Goal: Task Accomplishment & Management: Use online tool/utility

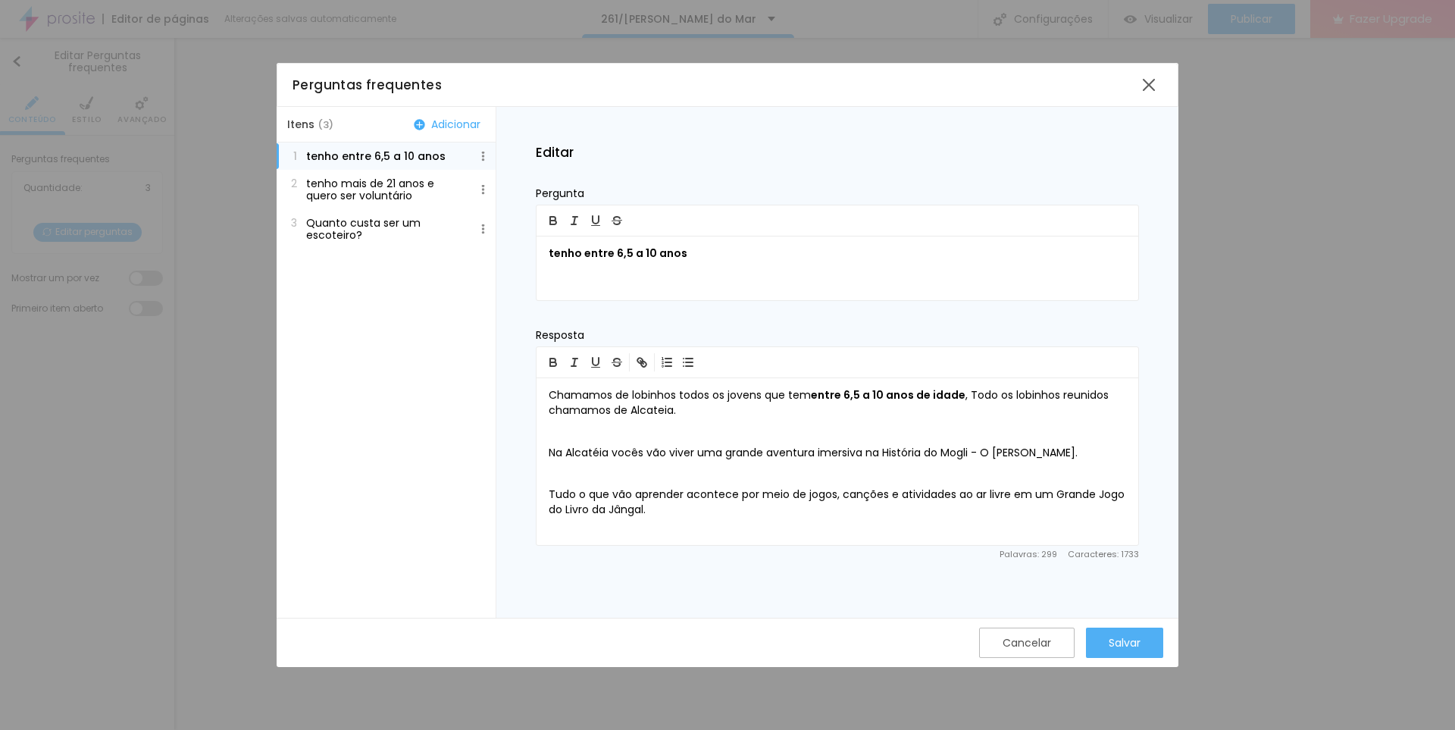
click at [454, 122] on button "Adicionar" at bounding box center [447, 124] width 76 height 14
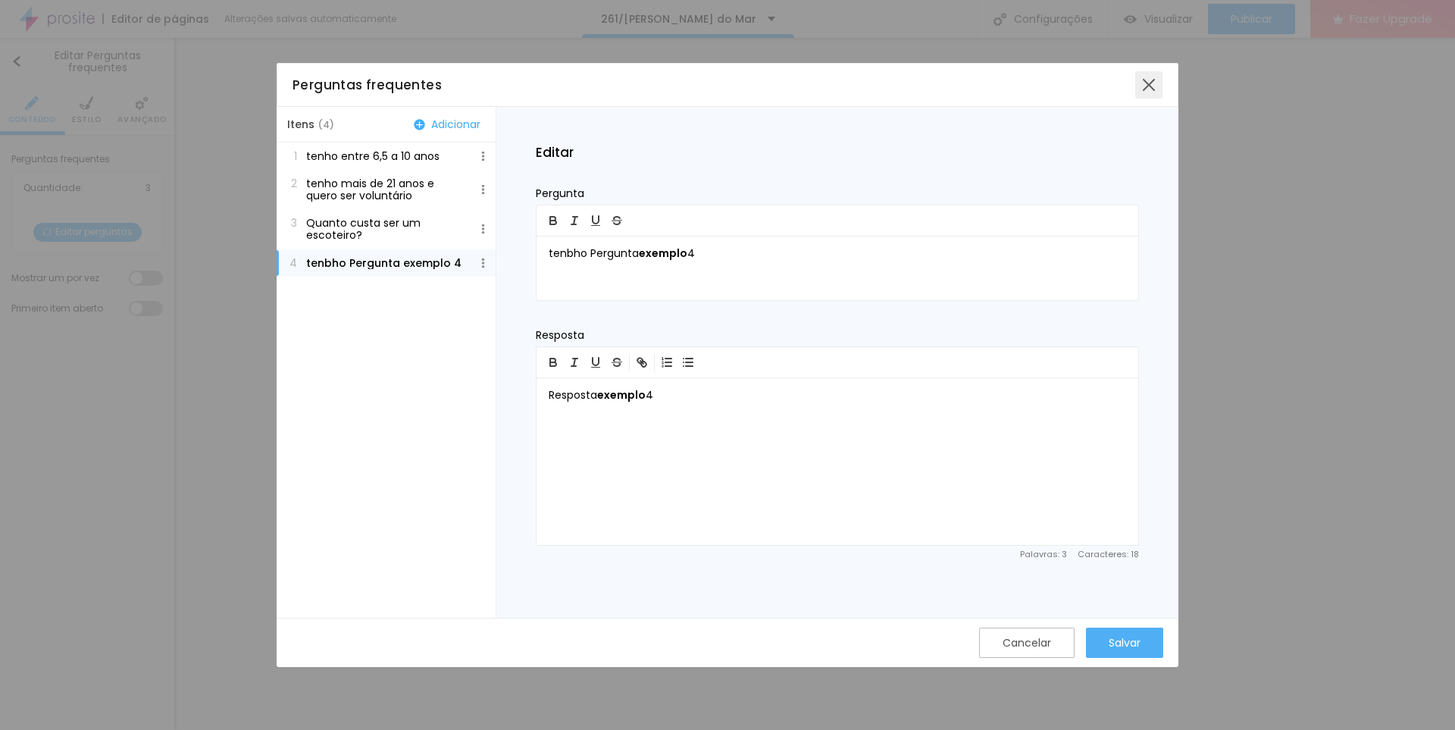
click at [1149, 86] on div at bounding box center [1148, 84] width 27 height 27
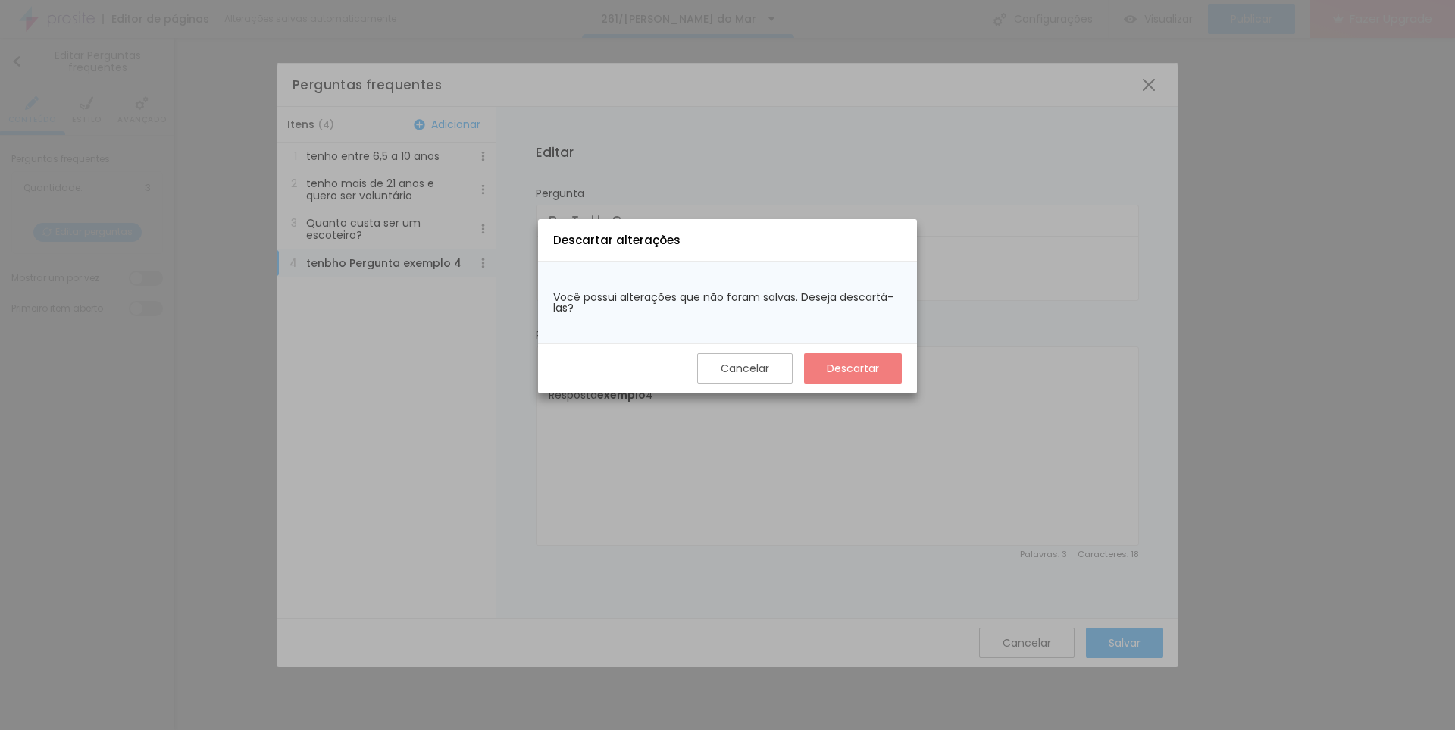
click at [865, 368] on div "Descartar" at bounding box center [853, 368] width 52 height 12
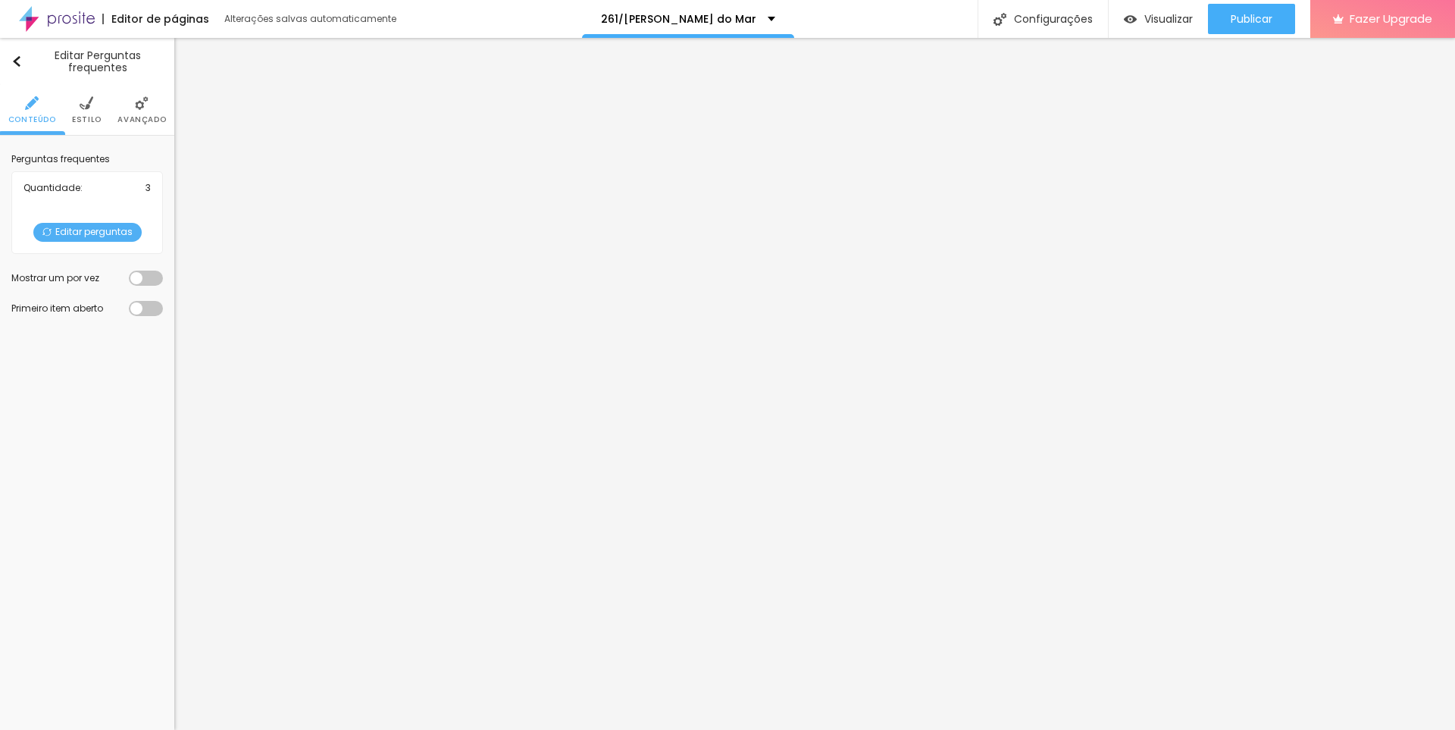
click at [71, 233] on span "Editar perguntas" at bounding box center [87, 232] width 108 height 19
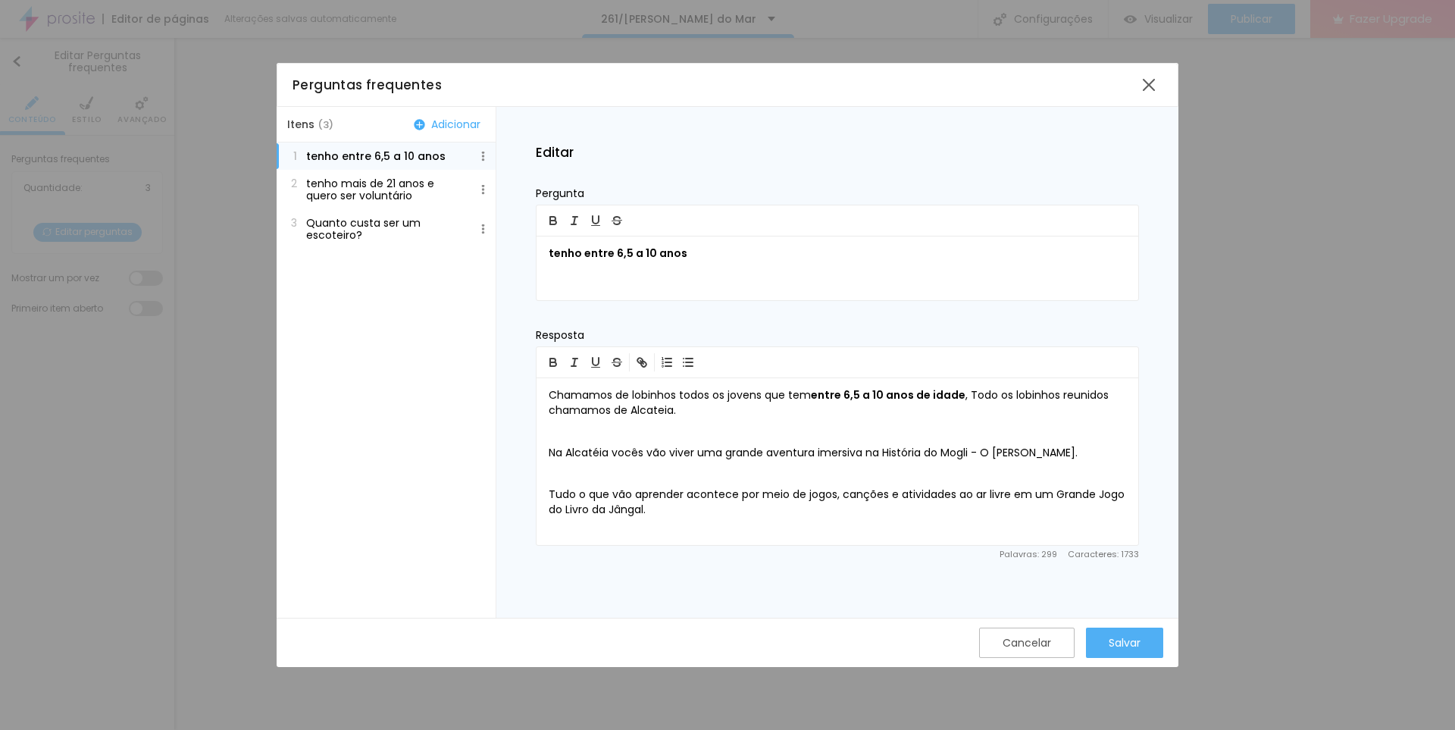
click at [451, 124] on button "Adicionar" at bounding box center [447, 124] width 76 height 14
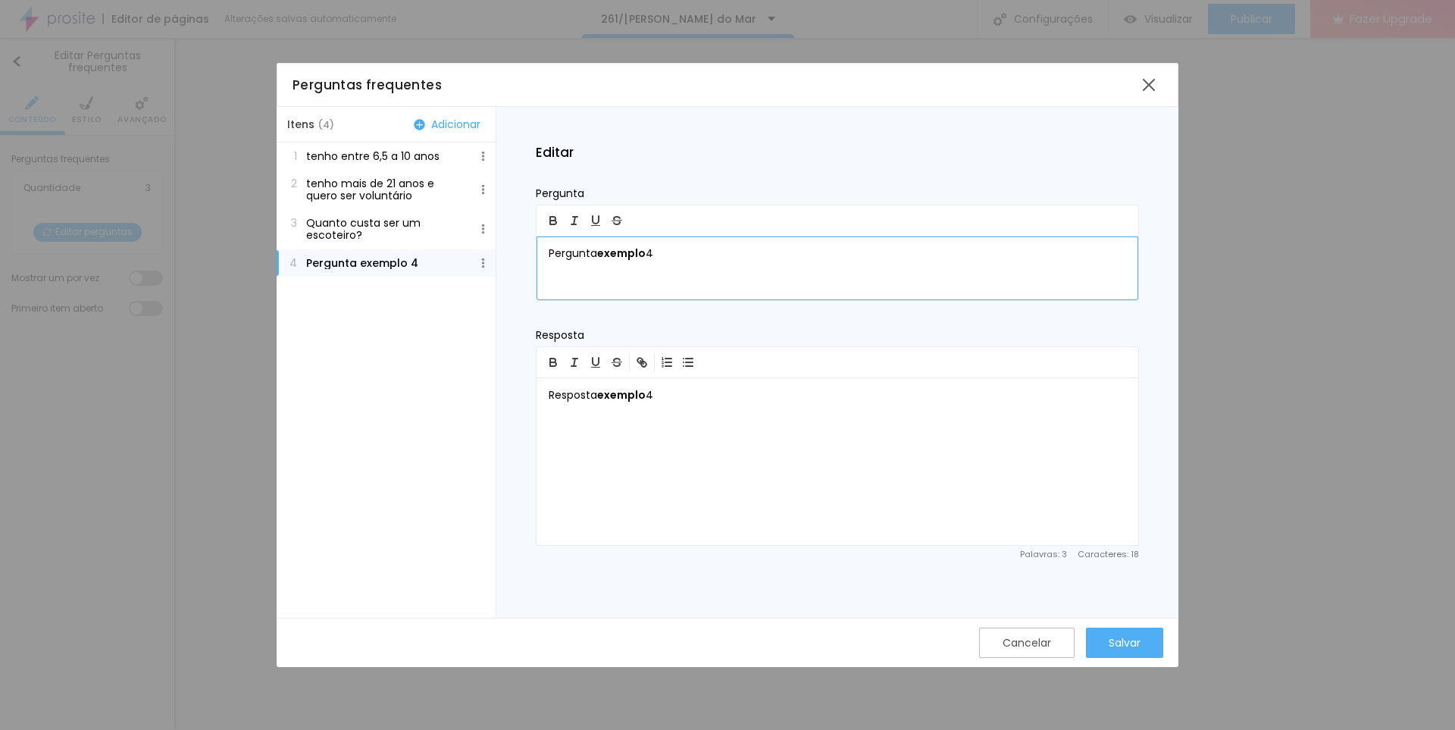
drag, startPoint x: 547, startPoint y: 252, endPoint x: 844, endPoint y: 251, distance: 297.1
click at [844, 251] on div "Pergunta exemplo 4" at bounding box center [838, 268] width 602 height 64
click at [613, 398] on b "exemplo" at bounding box center [621, 394] width 48 height 15
drag, startPoint x: 674, startPoint y: 398, endPoint x: 283, endPoint y: 405, distance: 391.8
click at [283, 405] on div "Itens ( 4 ) Adicionar 1 tenho entre 6,5 a 10 anos 2 tenho mais de 21 anos e que…" at bounding box center [728, 362] width 902 height 511
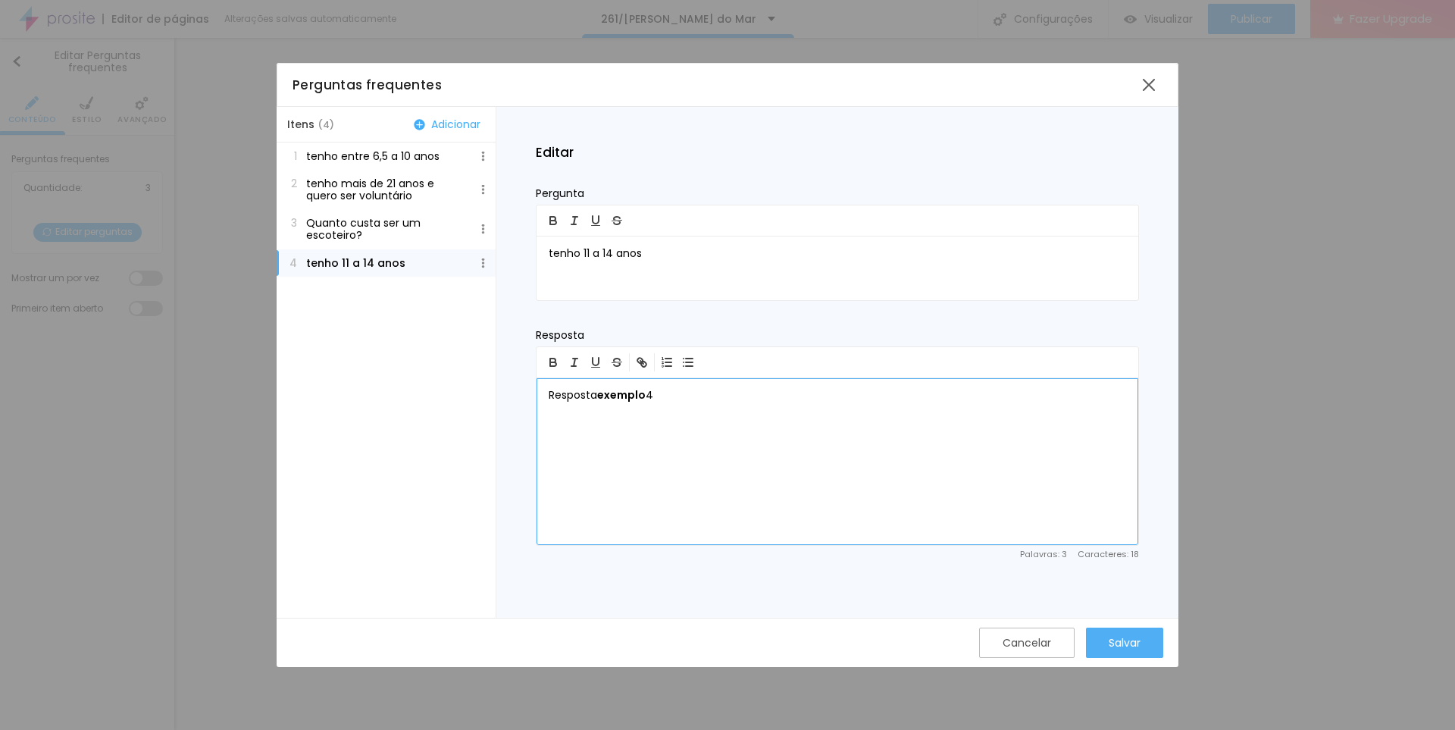
paste div
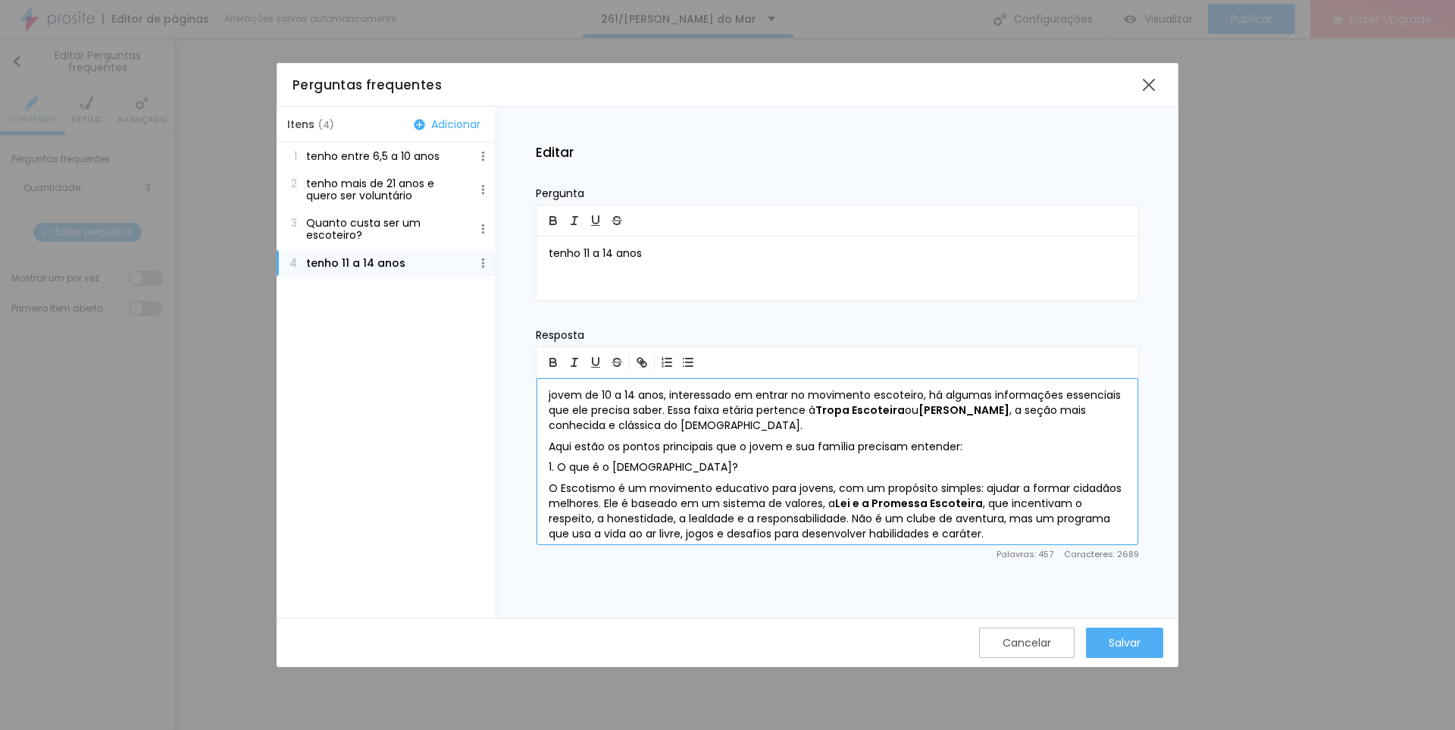
click at [546, 396] on div "jovem de 10 a 14 anos, interessado em entrar no movimento escoteiro, há algumas…" at bounding box center [838, 461] width 602 height 167
click at [612, 393] on p "jovem de 10 a 14 anos, interessado em entrar no movimento escoteiro, há algumas…" at bounding box center [837, 410] width 577 height 45
click at [585, 249] on p "tenho 11 a 14 anos" at bounding box center [837, 253] width 577 height 15
click at [590, 251] on p "tenho 11 a 14 anos" at bounding box center [837, 253] width 577 height 15
click at [549, 395] on p "jovem de 10 a 14 anos, interessado em entrar no movimento escoteiro, há algumas…" at bounding box center [837, 410] width 577 height 45
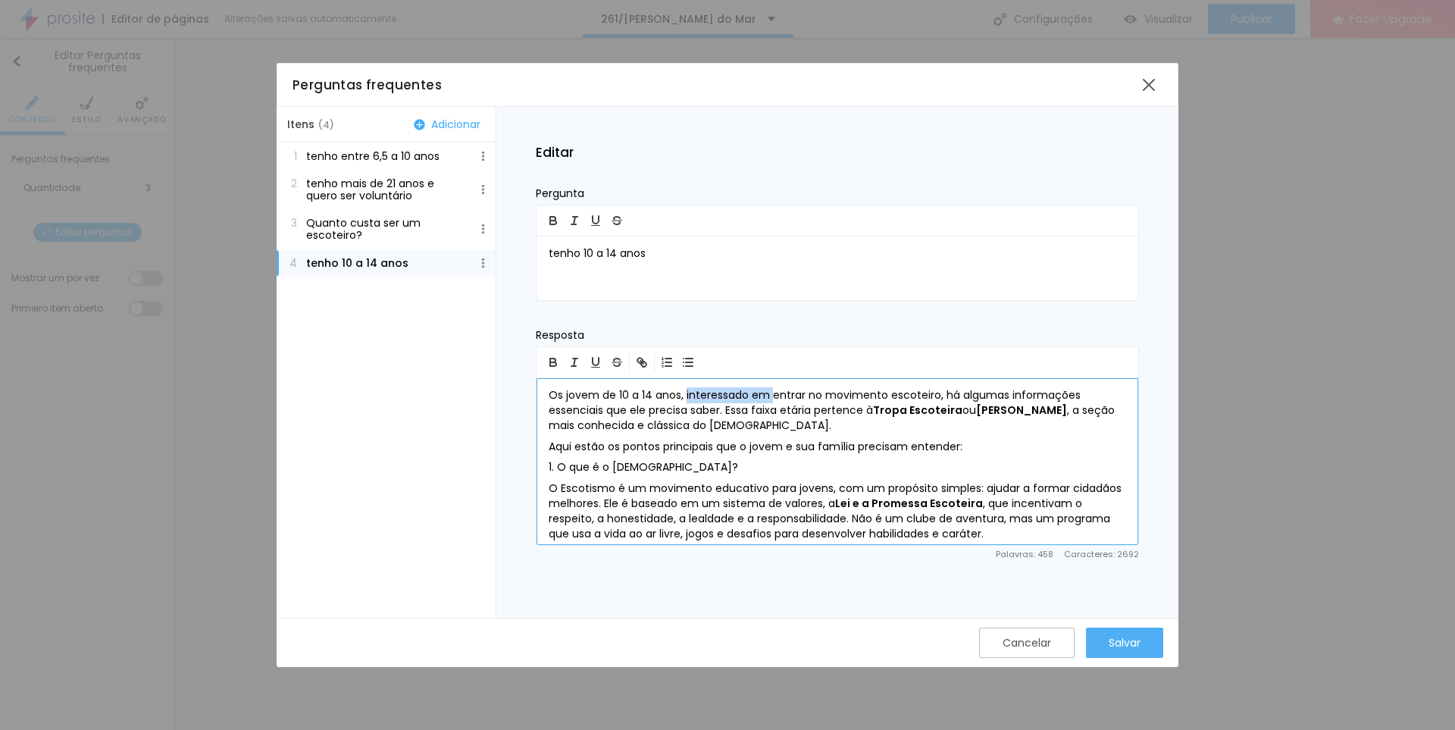
drag, startPoint x: 685, startPoint y: 391, endPoint x: 771, endPoint y: 399, distance: 86.0
click at [771, 399] on p "Os jovem de 10 a 14 anos, interessado em entrar no movimento escoteiro, há algu…" at bounding box center [837, 410] width 577 height 45
click at [869, 394] on p "Os jovem de 10 a 14 anos, ao entrar no movimento escoteiro, há algumas informaç…" at bounding box center [837, 410] width 577 height 45
click at [874, 396] on p "Os jovem de 10 a 14 anos, ao entrar no movimento escoteiro, há algumas informaç…" at bounding box center [837, 410] width 577 height 45
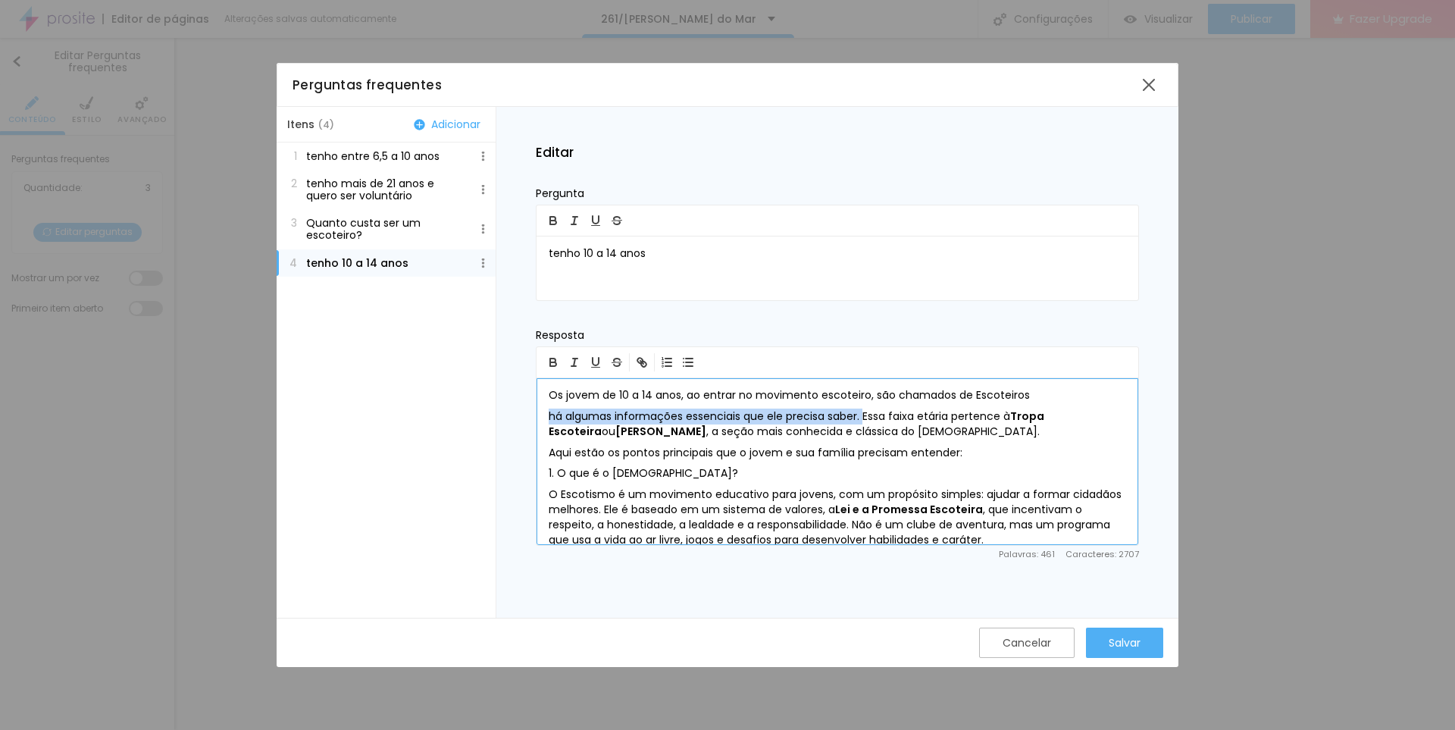
drag, startPoint x: 548, startPoint y: 415, endPoint x: 865, endPoint y: 418, distance: 316.8
click at [865, 418] on div "Os jovem de 10 a 14 anos, ao entrar no movimento escoteiro, são chamados de Esc…" at bounding box center [838, 461] width 602 height 167
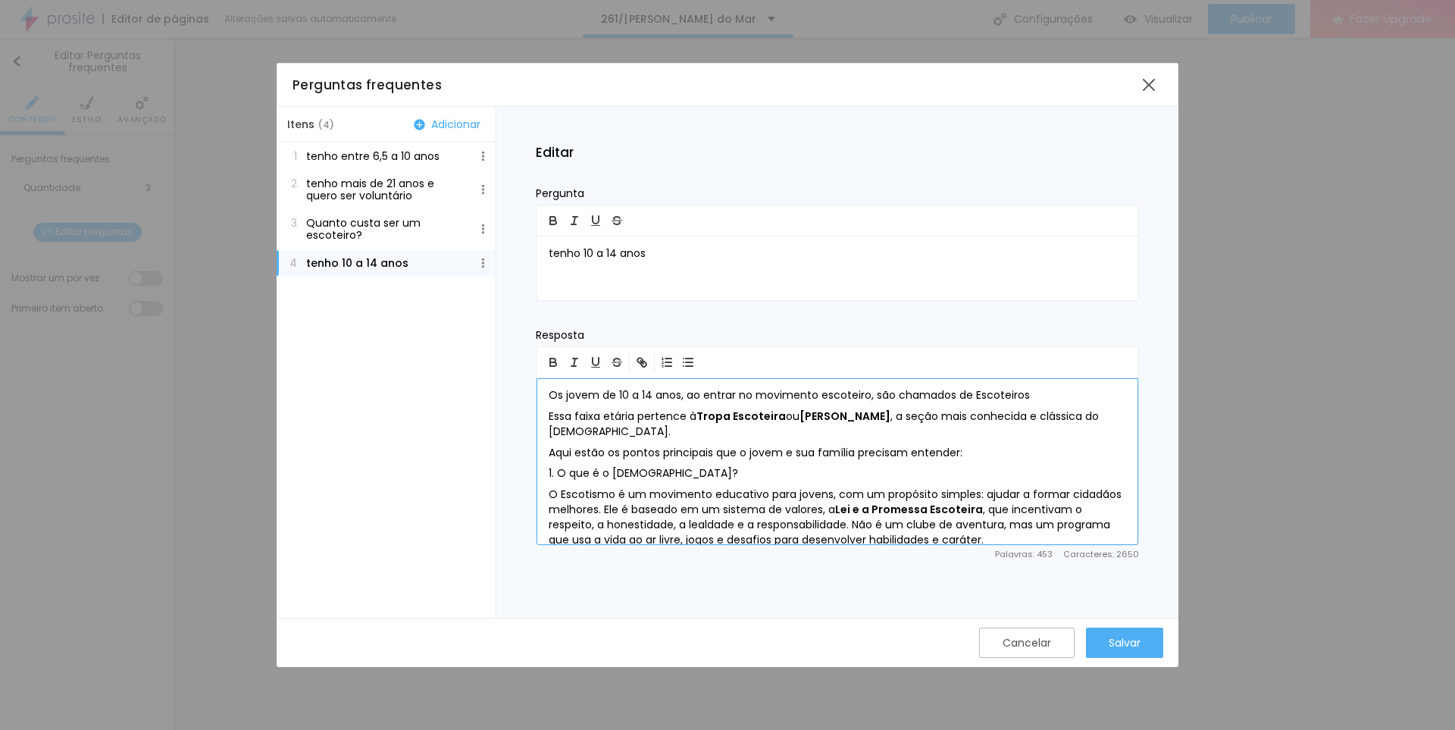
click at [891, 413] on p "Essa faixa etária pertence à Tropa Escoteira ou Ramo Escoteiro , a seção mais c…" at bounding box center [837, 424] width 577 height 30
click at [609, 424] on p "Essa faixa etária pertence à Tropa Escoteira ou Ramo Escoteiro , é a seção mais…" at bounding box center [837, 424] width 577 height 30
click at [551, 452] on p "Aqui estão os pontos principais que o jovem e sua família precisam entender:" at bounding box center [837, 453] width 577 height 15
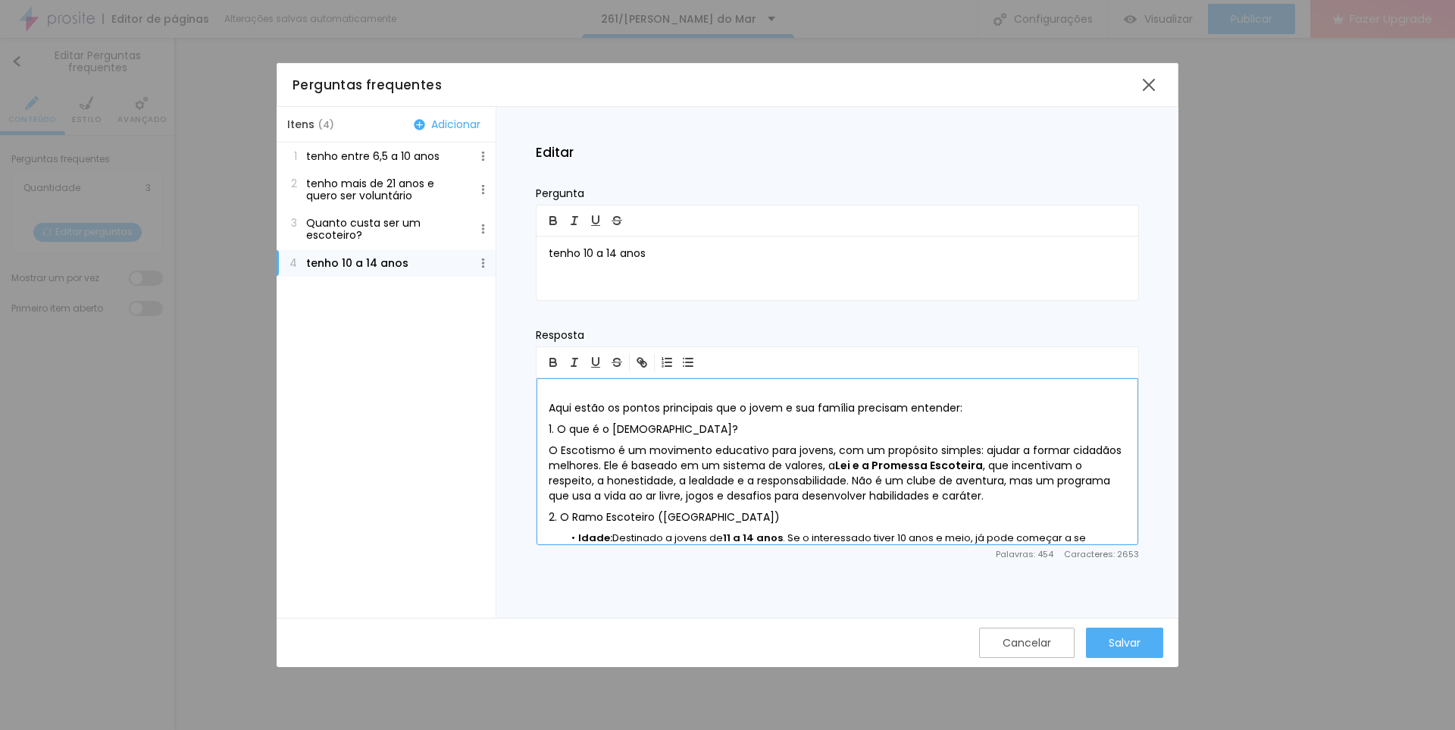
scroll to position [69, 0]
drag, startPoint x: 556, startPoint y: 424, endPoint x: 690, endPoint y: 430, distance: 133.5
click at [690, 430] on div "Os jovem de 10 a 14 anos, ao entrar no movimento escoteiro, são chamados de Esc…" at bounding box center [838, 461] width 602 height 167
click at [551, 362] on icon "button" at bounding box center [553, 364] width 6 height 4
click at [548, 427] on div "Os jovem de 10 a 14 anos, ao entrar no movimento escoteiro, são chamados de Esc…" at bounding box center [838, 461] width 602 height 167
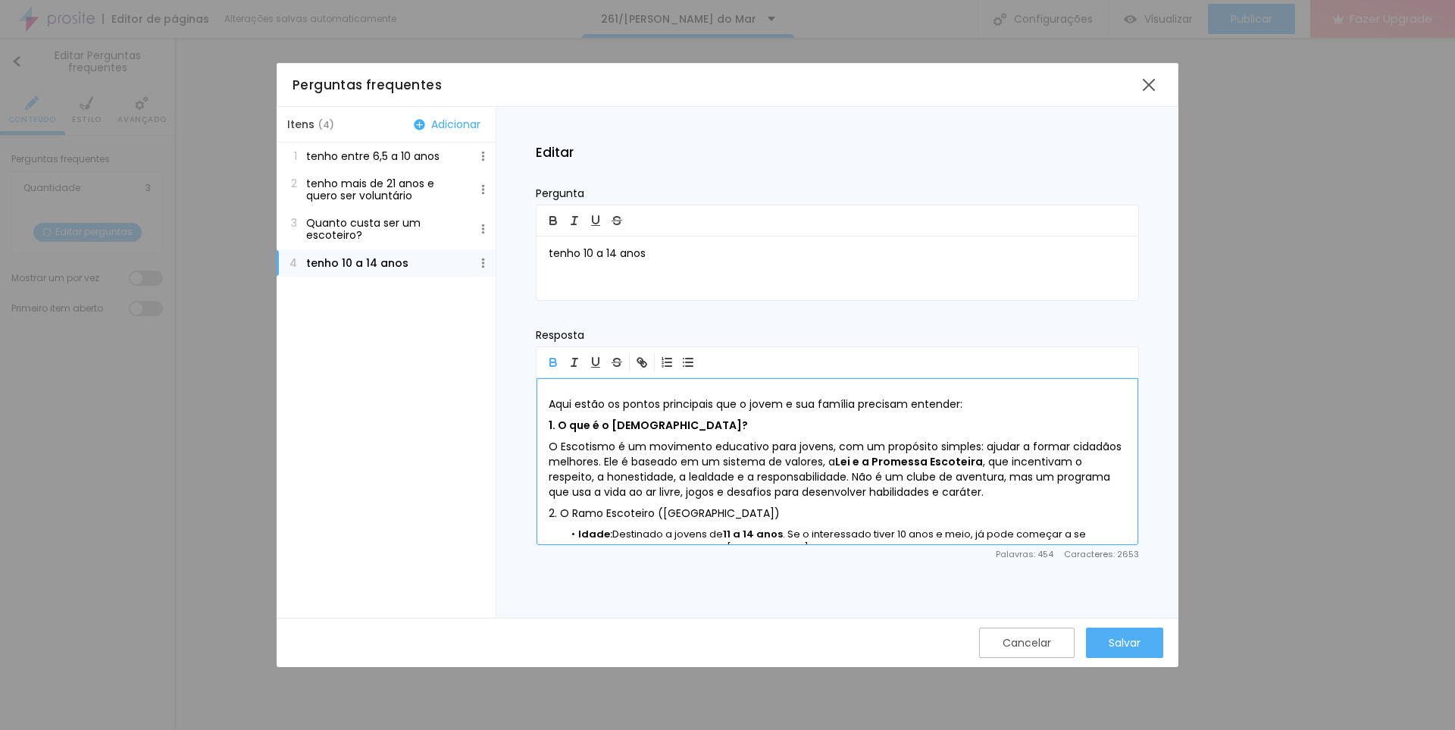
click at [550, 426] on b "1. O que é o [DEMOGRAPHIC_DATA]?" at bounding box center [648, 425] width 199 height 15
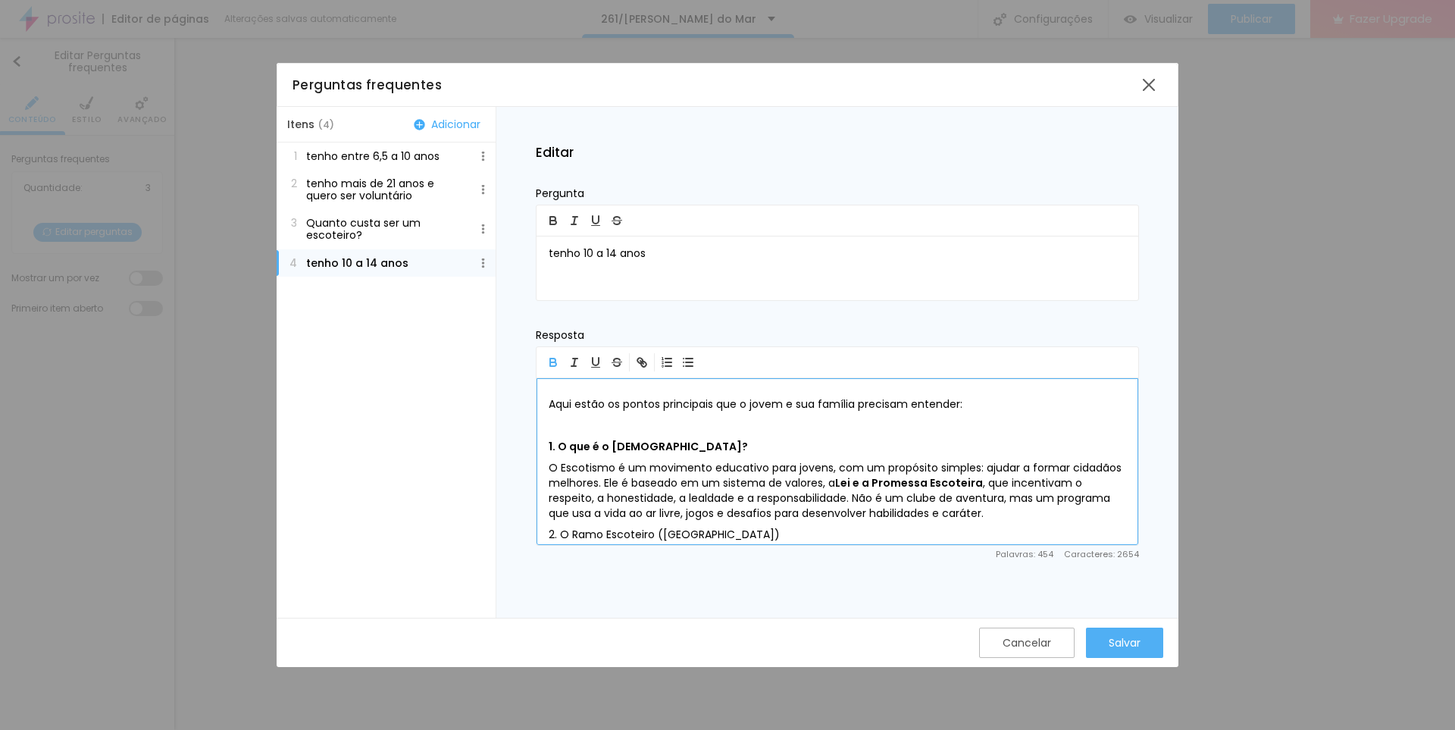
click at [1025, 513] on p "O Escotismo é um movimento educativo para jovens, com um propósito simples: aju…" at bounding box center [837, 491] width 577 height 61
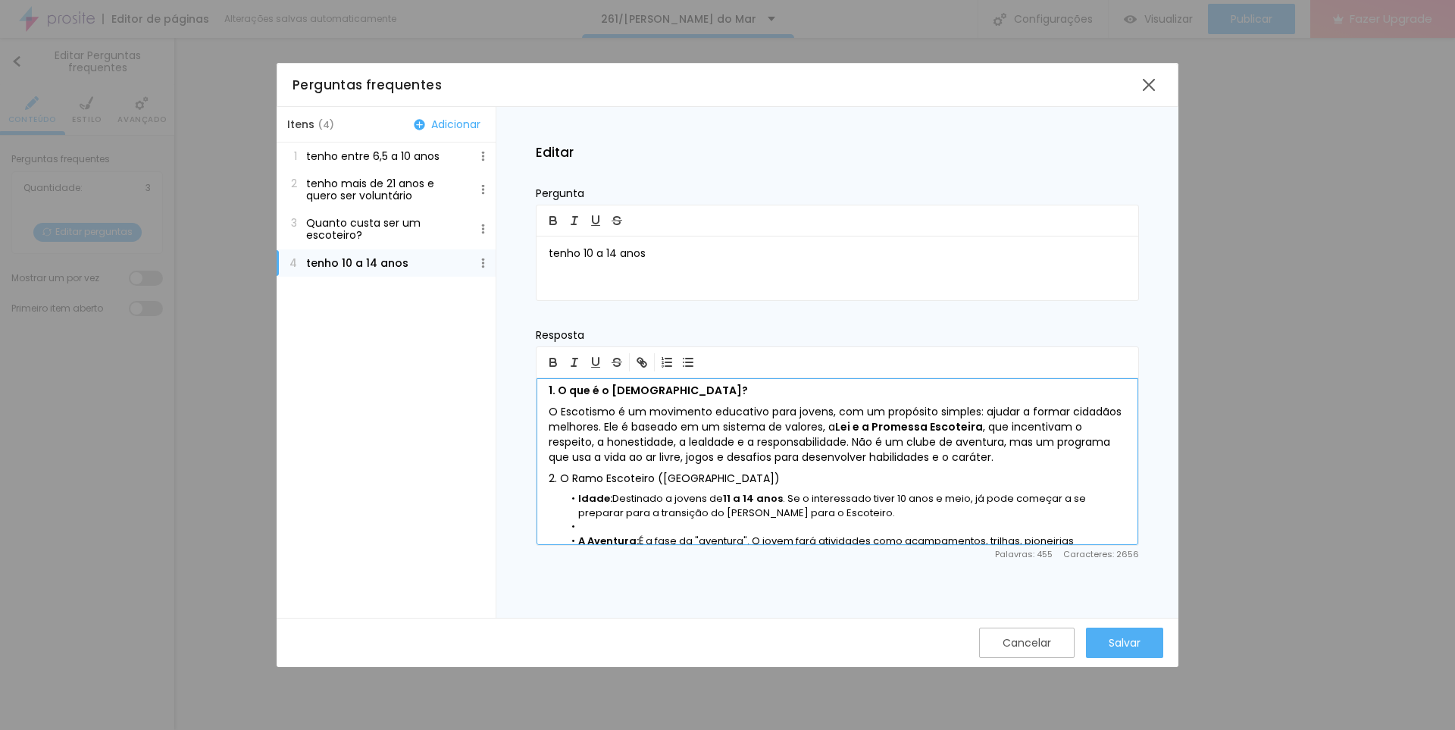
scroll to position [133, 0]
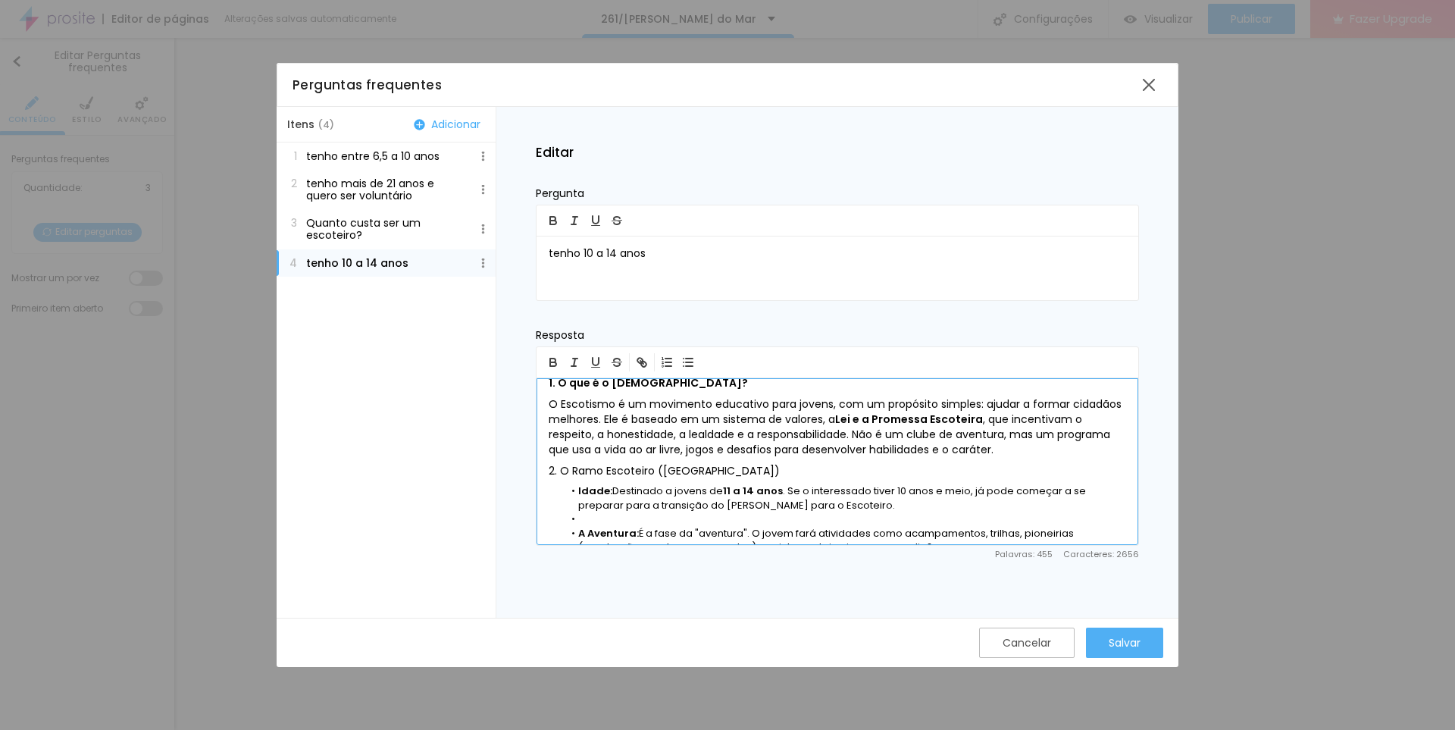
click at [1081, 449] on p "O Escotismo é um movimento educativo para jovens, com um propósito simples: aju…" at bounding box center [837, 427] width 577 height 61
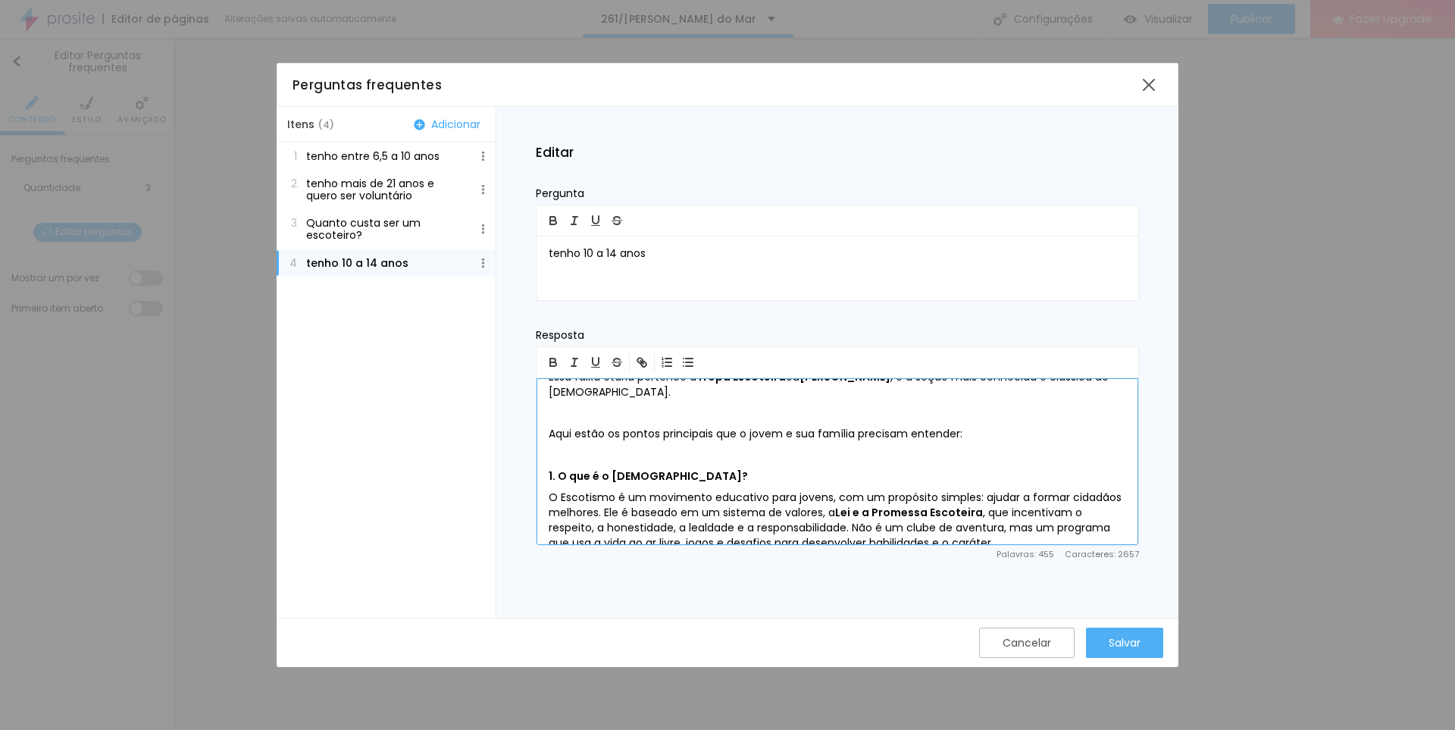
scroll to position [0, 0]
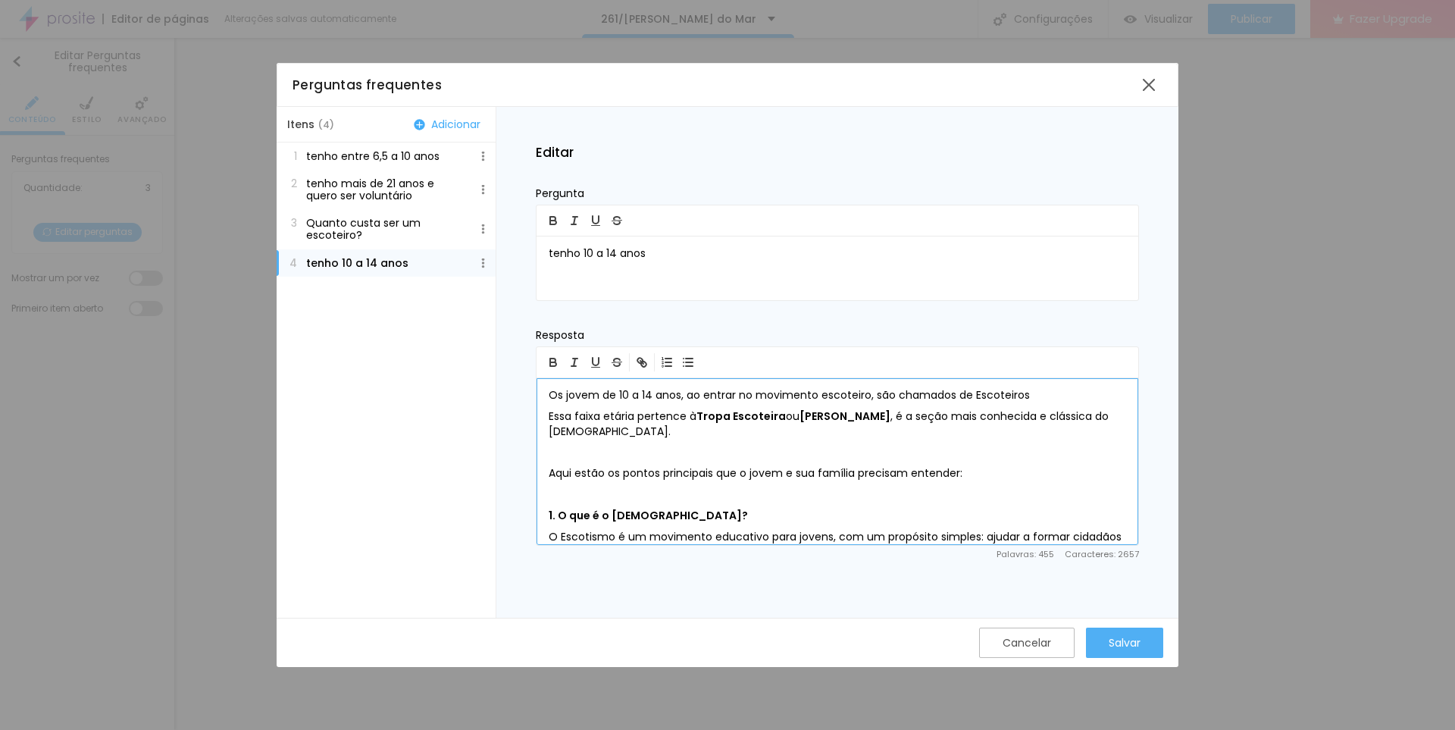
click at [1001, 398] on p "Os jovem de 10 a 14 anos, ao entrar no movimento escoteiro, são chamados de Esc…" at bounding box center [837, 395] width 577 height 15
click at [550, 360] on icon "button" at bounding box center [552, 360] width 5 height 4
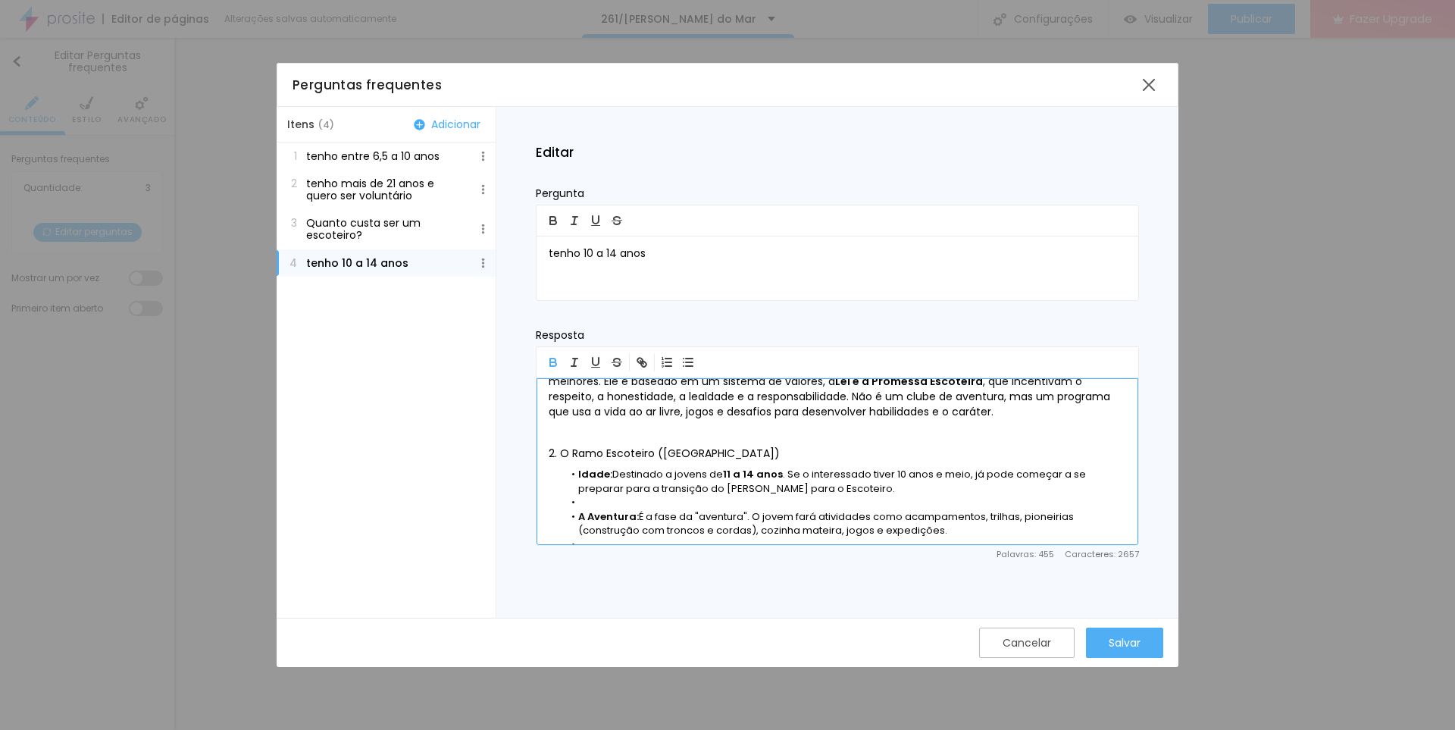
scroll to position [186, 0]
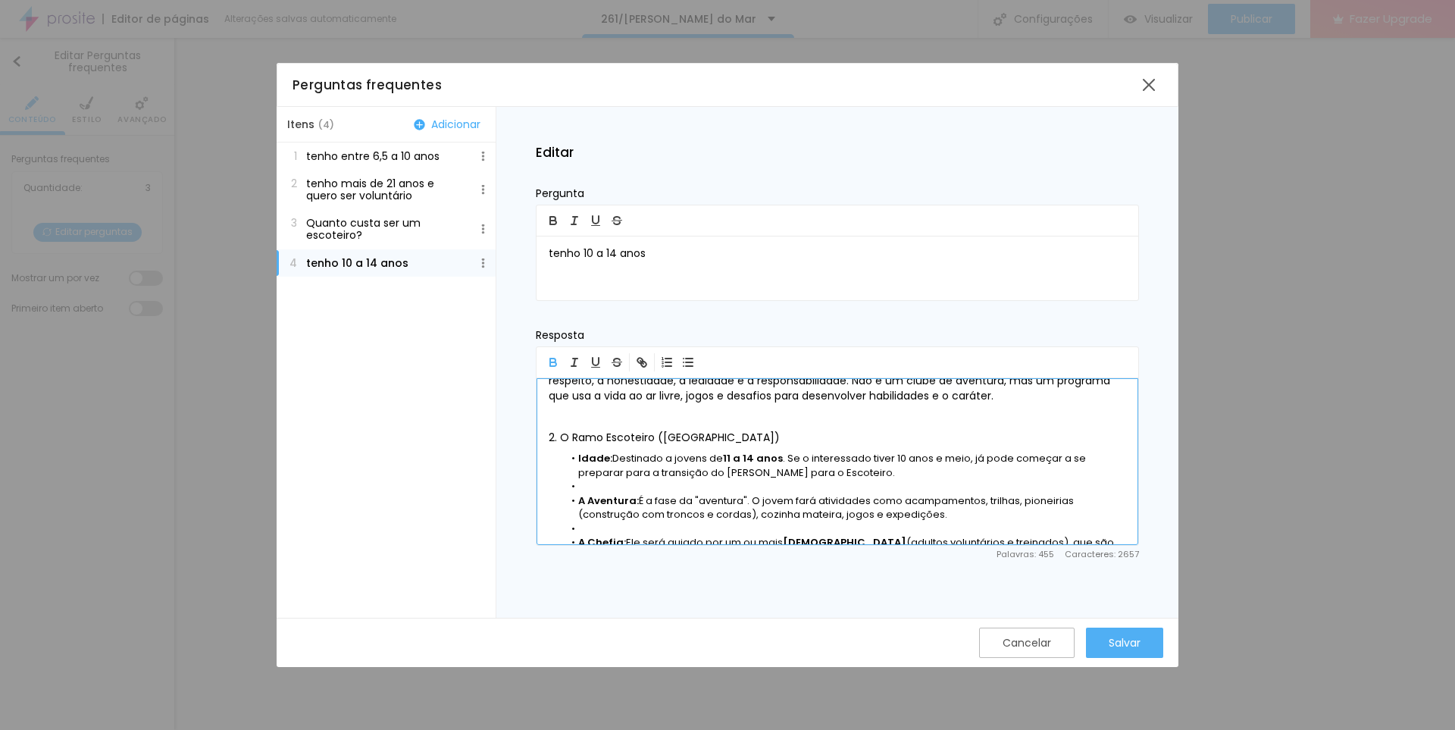
click at [638, 490] on li at bounding box center [845, 487] width 563 height 14
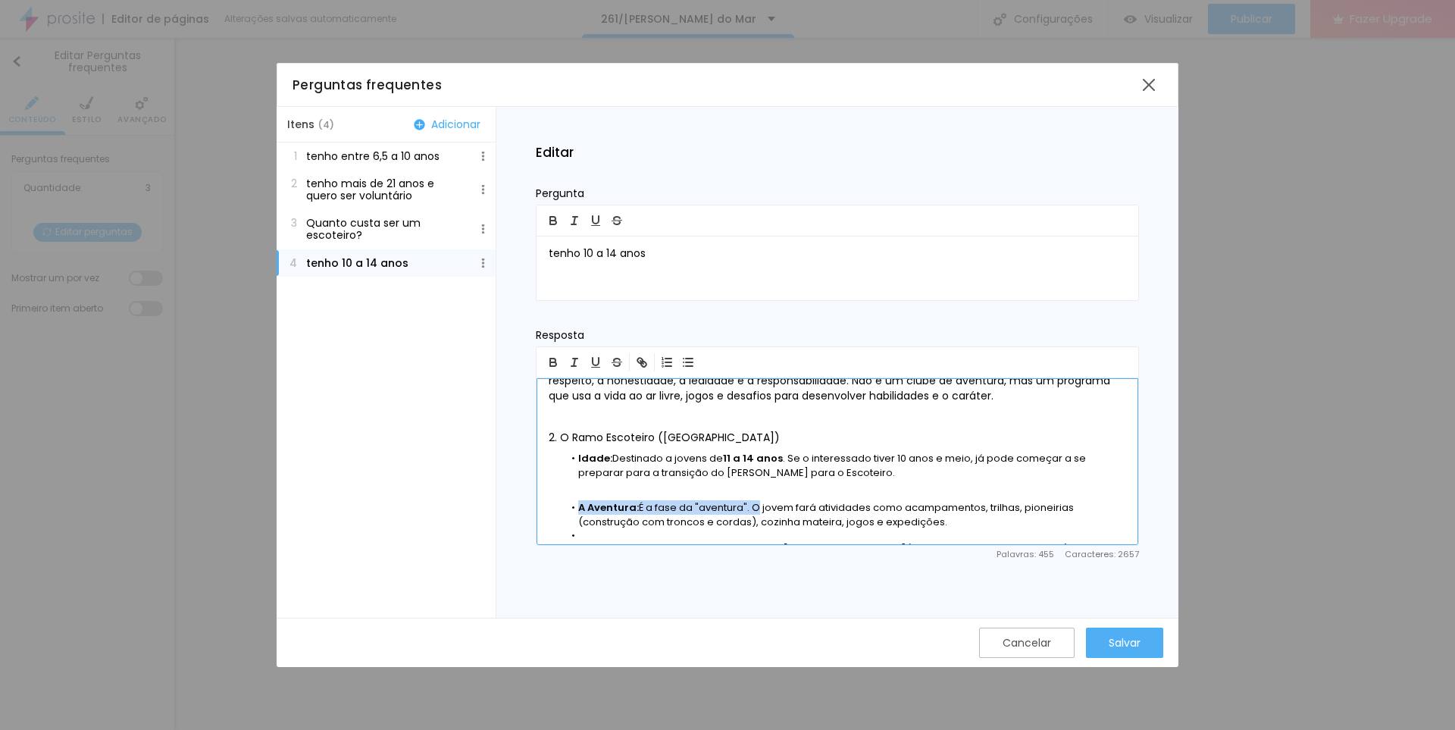
drag, startPoint x: 570, startPoint y: 507, endPoint x: 752, endPoint y: 504, distance: 182.7
click at [752, 504] on li "A Aventura: É a fase da "aventura". O jovem fará atividades como acampamentos, …" at bounding box center [845, 515] width 563 height 28
click at [636, 509] on b "A Aventura:" at bounding box center [608, 507] width 61 height 14
drag, startPoint x: 640, startPoint y: 506, endPoint x: 652, endPoint y: 506, distance: 11.4
click at [652, 506] on li "A Aventura: É a fase da "aventura". O jovem fará atividades como acampamentos, …" at bounding box center [845, 515] width 563 height 28
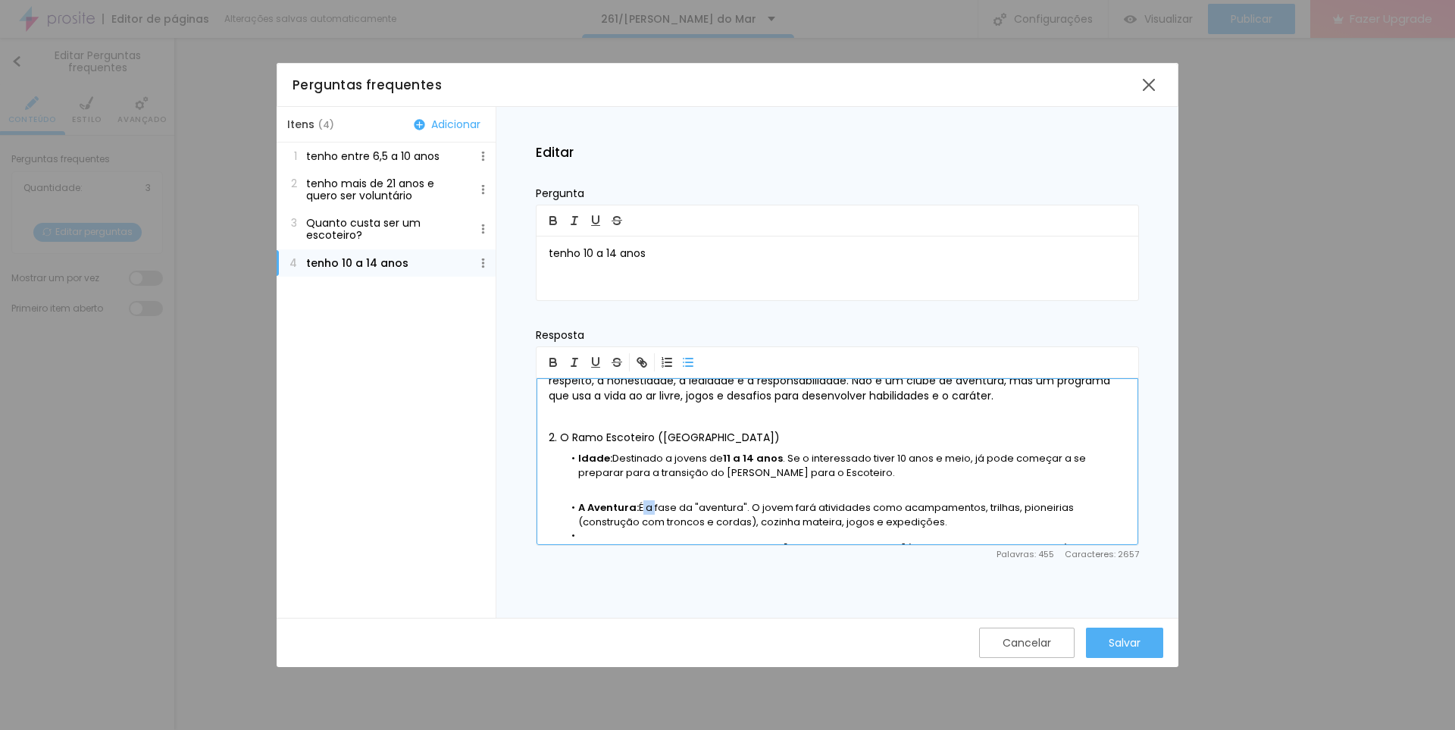
click at [655, 506] on li "A Aventura: É a fase da "aventura". O jovem fará atividades como acampamentos, …" at bounding box center [845, 515] width 563 height 28
click at [656, 506] on li "A Aventura: É a fase da "aventura". O jovem fará atividades como acampamentos, …" at bounding box center [845, 515] width 563 height 28
click at [655, 505] on li "A Aventura: É a fase da "aventura". O jovem fará atividades como acampamentos, …" at bounding box center [845, 515] width 563 height 28
drag, startPoint x: 641, startPoint y: 505, endPoint x: 905, endPoint y: 509, distance: 263.7
click at [905, 509] on li "A Aventura: É a fase da "aventura". O jovem fará atividades como acampamentos, …" at bounding box center [845, 515] width 563 height 28
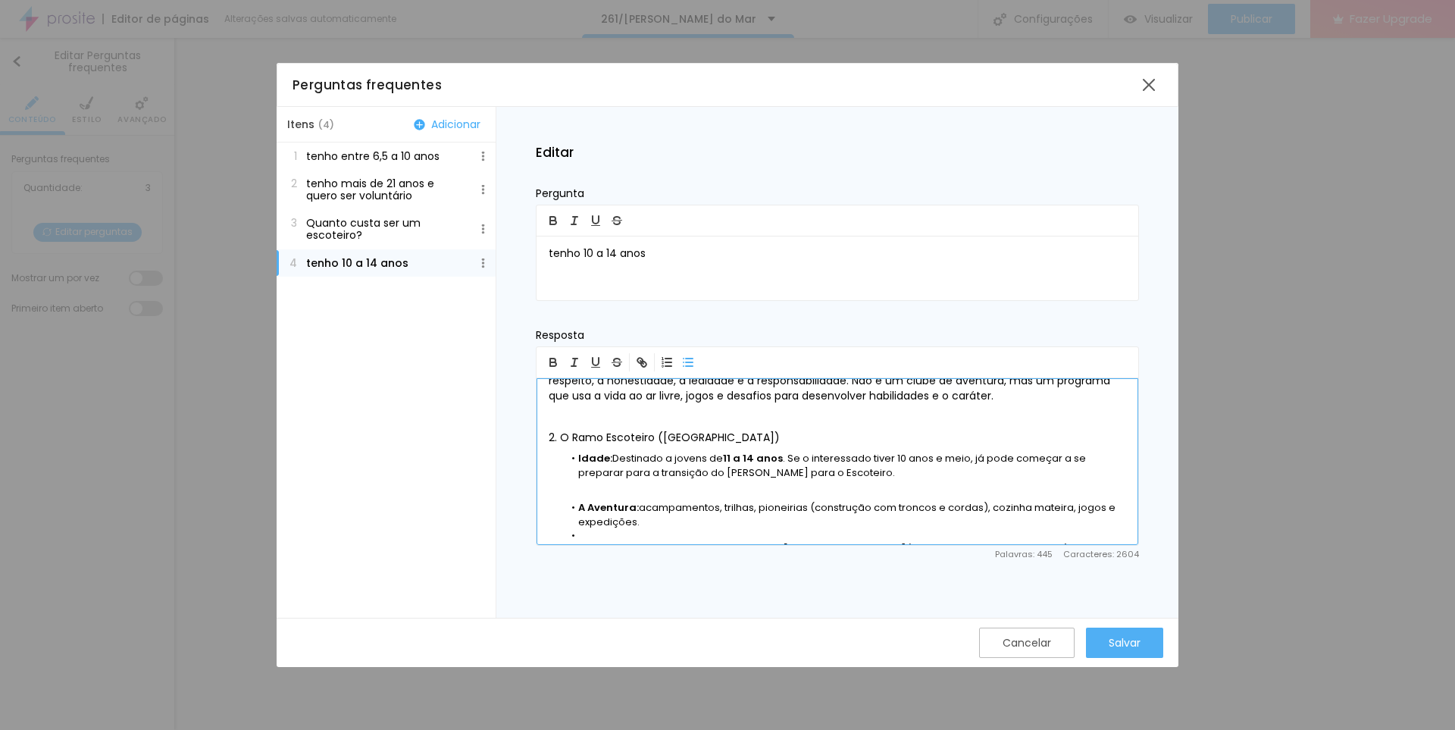
click at [637, 526] on li "A Aventura: acampamentos, trilhas, pioneirias (construção com troncos e cordas)…" at bounding box center [845, 515] width 563 height 28
click at [713, 523] on li "A Aventura: acampamentos, trilhas, pioneirias (construção com troncos e cordas)…" at bounding box center [845, 515] width 563 height 28
click at [746, 522] on li "A Aventura: acampamentos, trilhas, pioneirias (construção com troncos e cordas)…" at bounding box center [845, 515] width 563 height 28
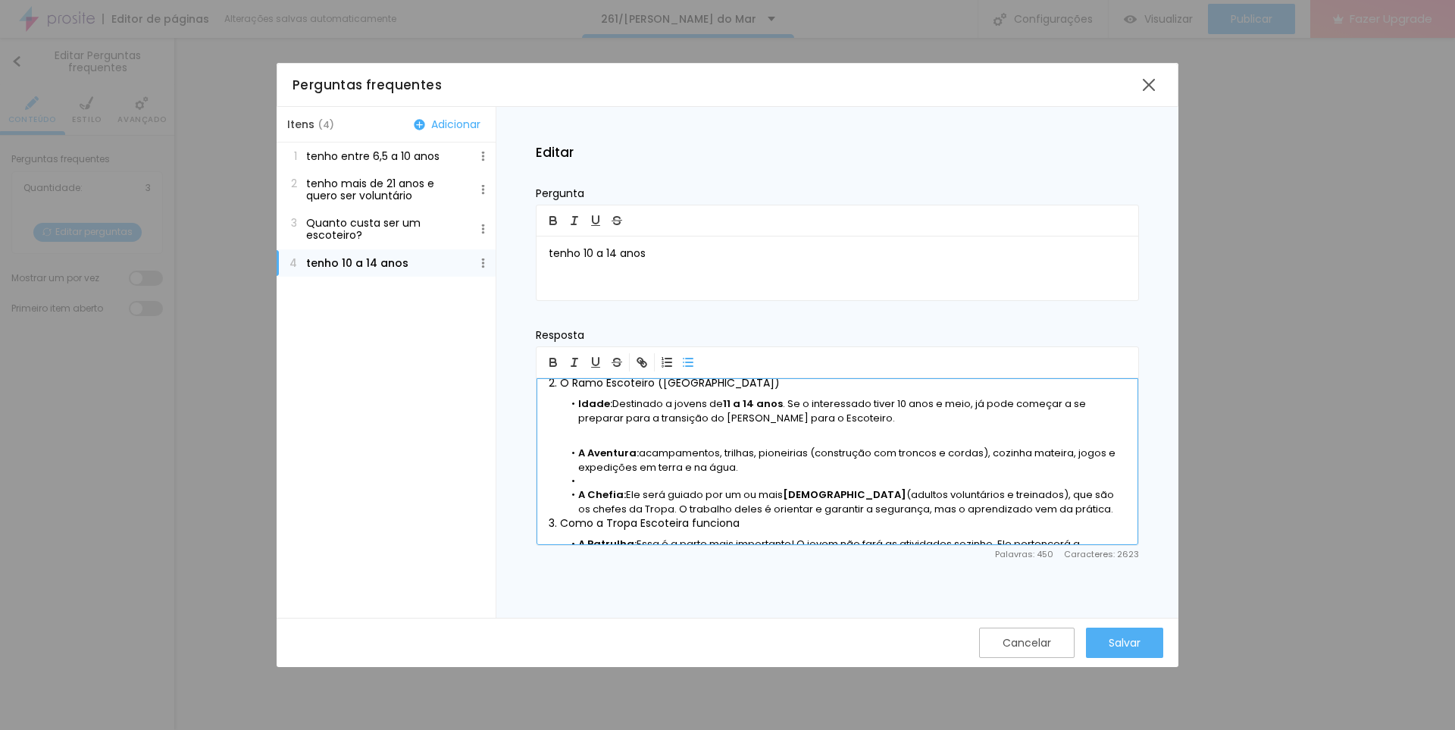
scroll to position [245, 0]
click at [609, 478] on li at bounding box center [845, 478] width 563 height 14
click at [950, 504] on li "A Chefia: Ele será guiado por um ou mais escotistas (adultos voluntários e trei…" at bounding box center [845, 506] width 563 height 28
click at [630, 497] on li "A Chefia: Ele será guiado por um ou mais escotistas (adultos voluntários e trei…" at bounding box center [845, 506] width 563 height 28
click at [602, 494] on b "A Chefia:" at bounding box center [602, 498] width 48 height 14
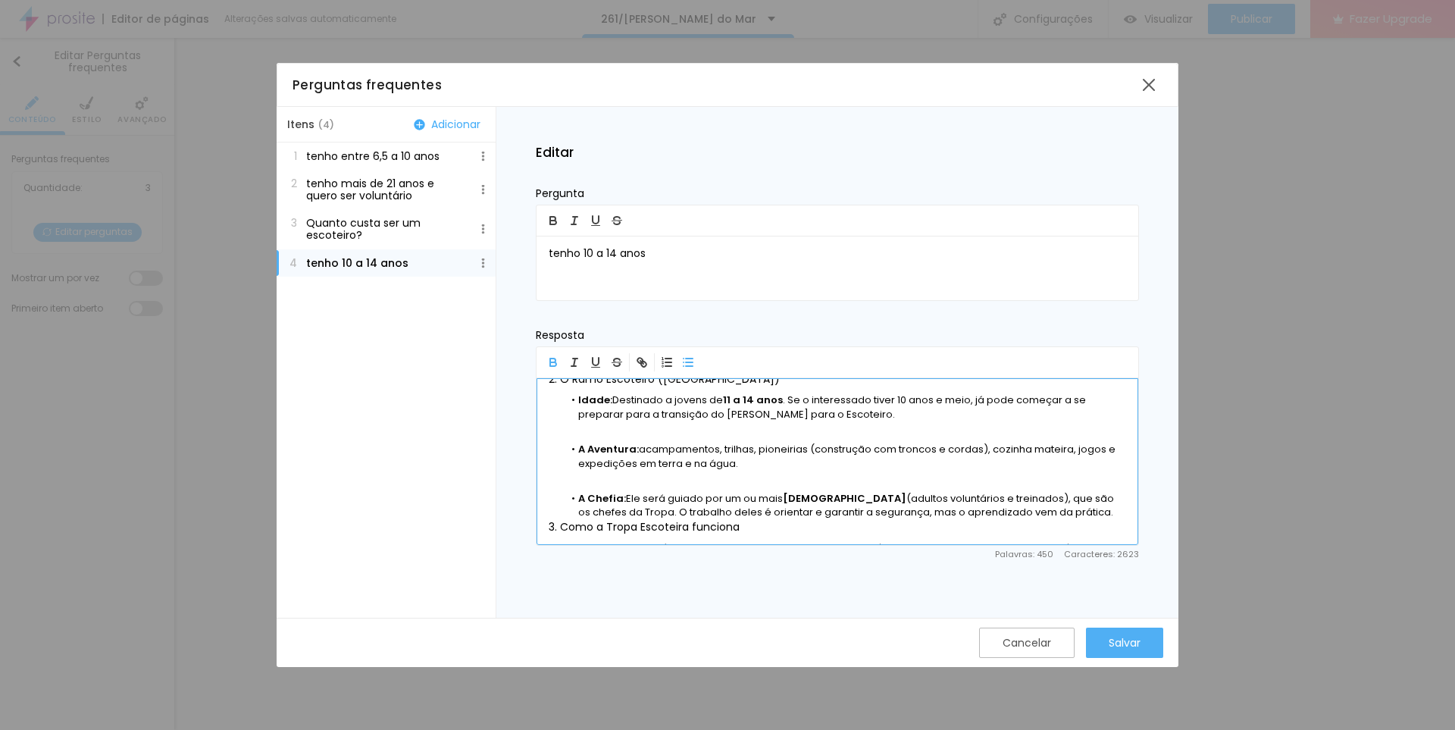
click at [648, 494] on li "A Chefia: Ele será guiado por um ou mais escotistas (adultos voluntários e trei…" at bounding box center [845, 506] width 563 height 28
drag, startPoint x: 628, startPoint y: 496, endPoint x: 663, endPoint y: 503, distance: 35.5
click at [663, 503] on li "A Chefia: Ele será guiado por um ou mais escotistas (adultos voluntários e trei…" at bounding box center [845, 506] width 563 height 28
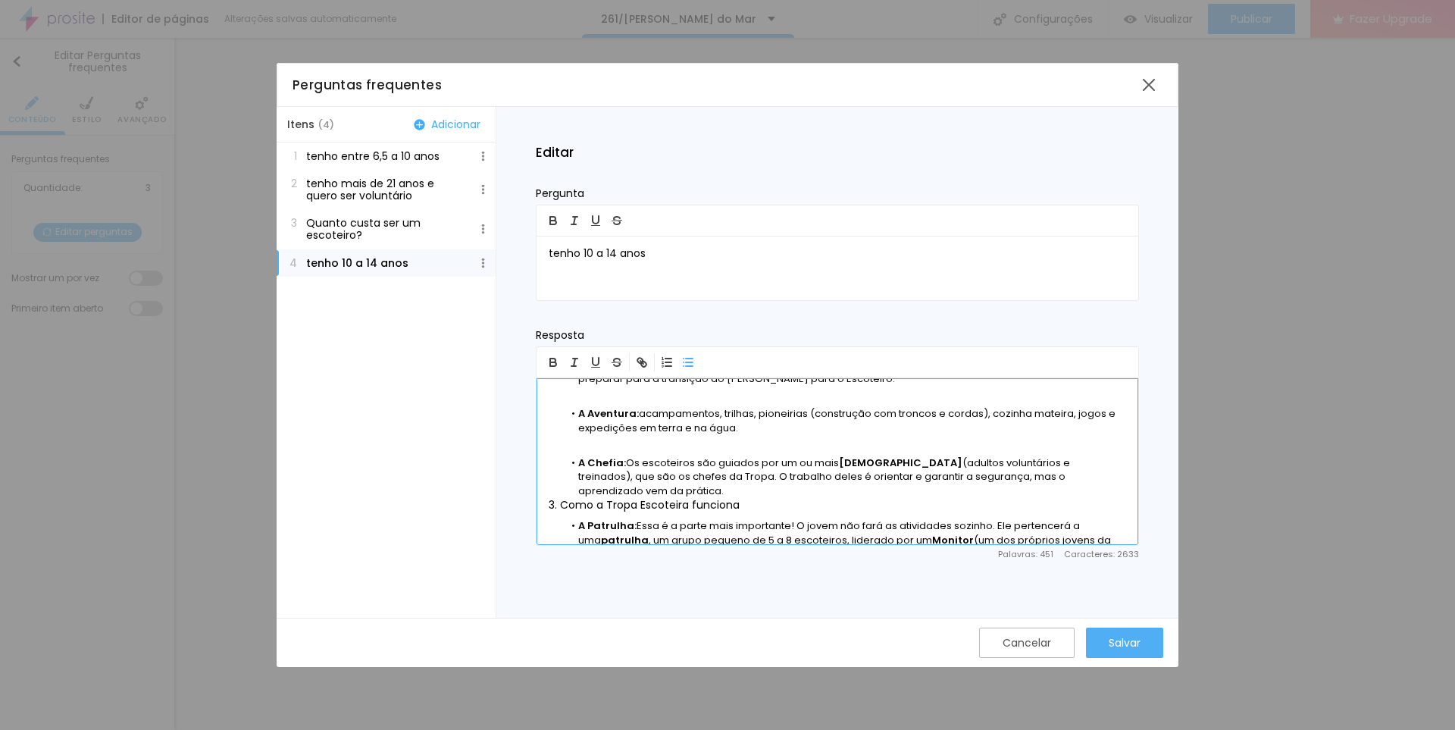
scroll to position [300, 0]
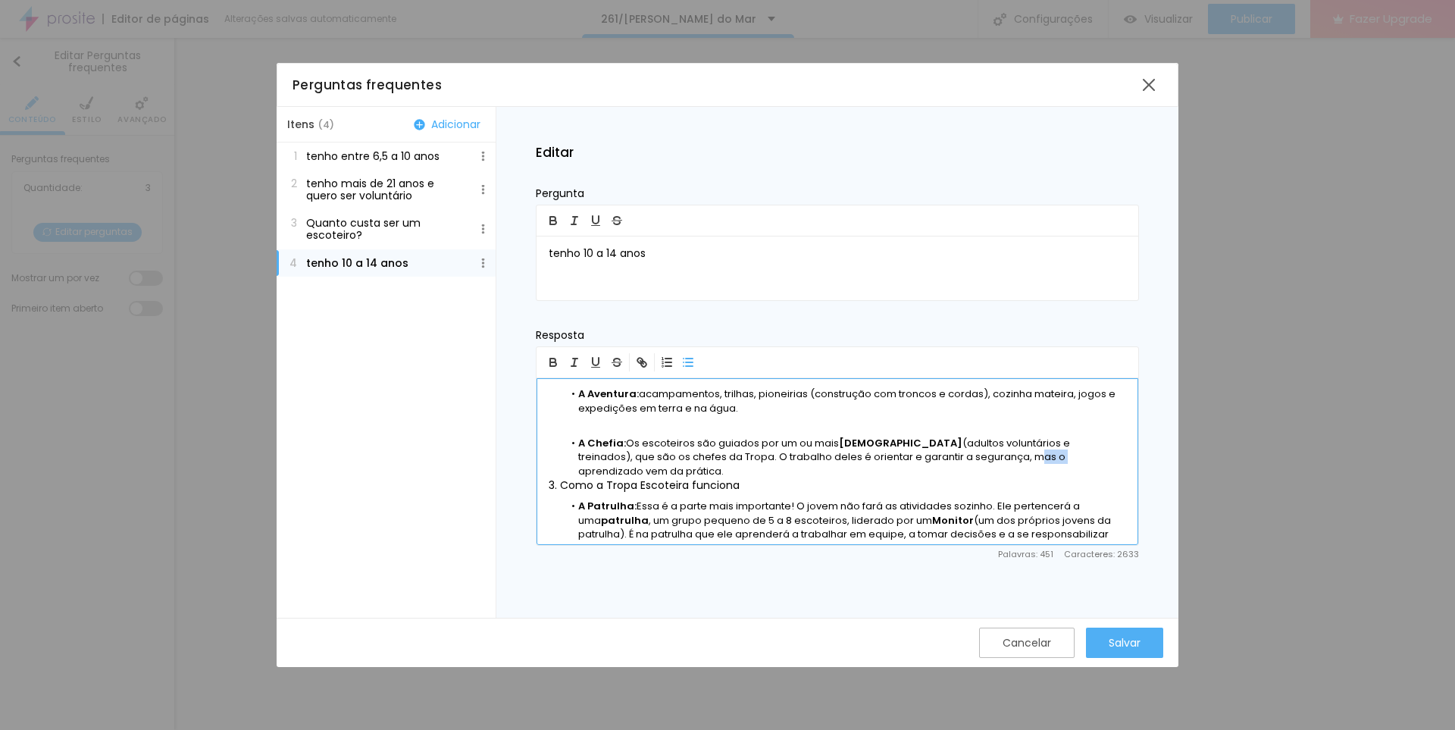
drag, startPoint x: 915, startPoint y: 457, endPoint x: 946, endPoint y: 461, distance: 31.3
click at [946, 461] on li "A Chefia: Os escoteiros são guiados por um ou mais escotistas (adultos voluntár…" at bounding box center [845, 457] width 563 height 42
click at [621, 470] on li "A Chefia: Os escoteiros são guiados por um ou mais escotistas (adultos voluntár…" at bounding box center [845, 457] width 563 height 42
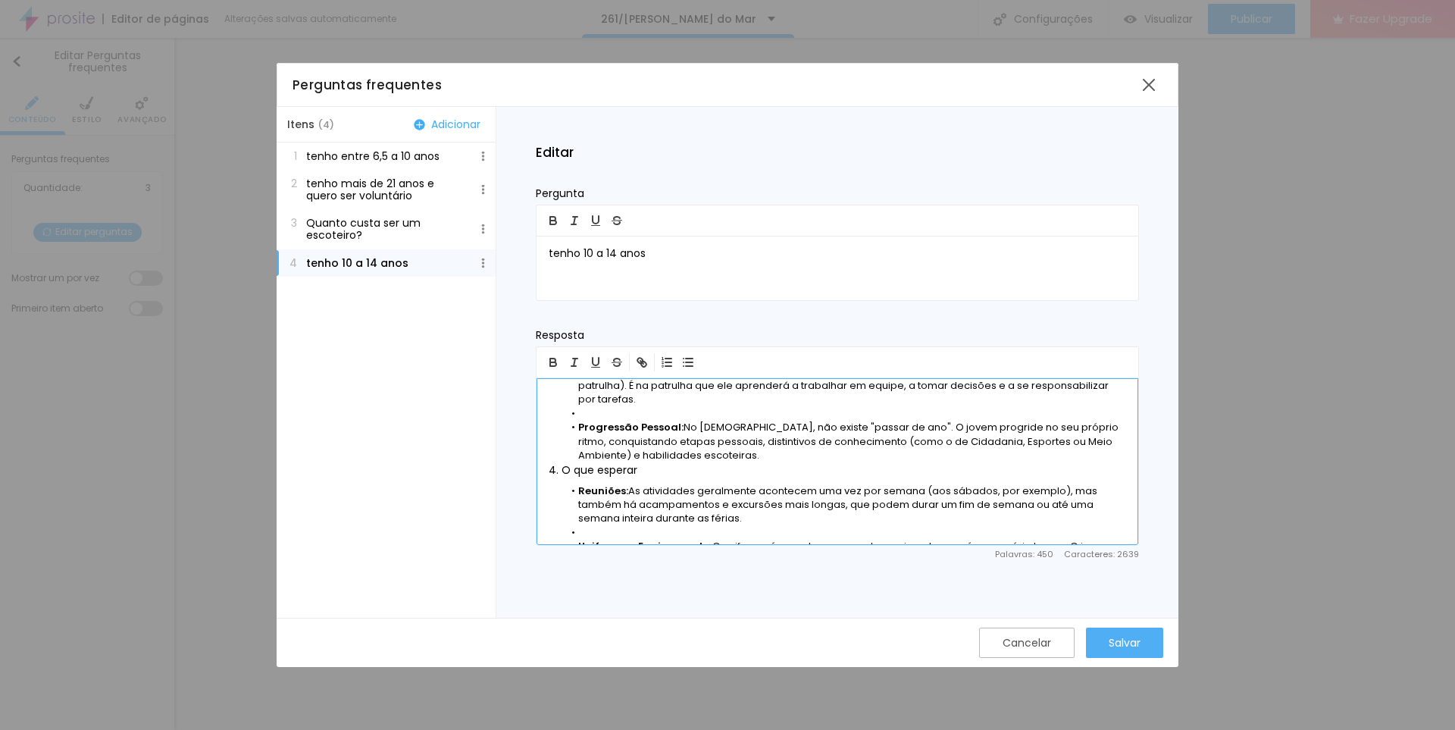
scroll to position [449, 0]
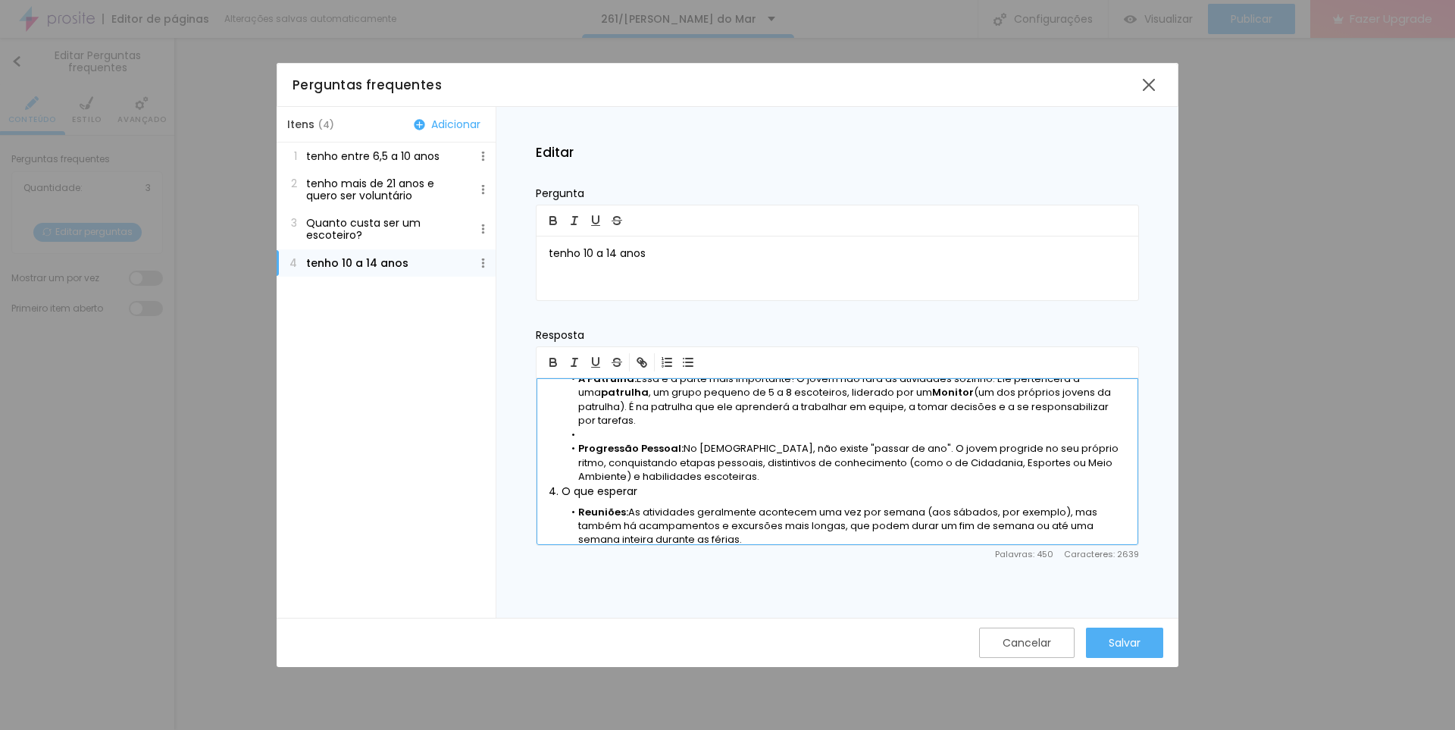
click at [587, 433] on li at bounding box center [845, 435] width 563 height 14
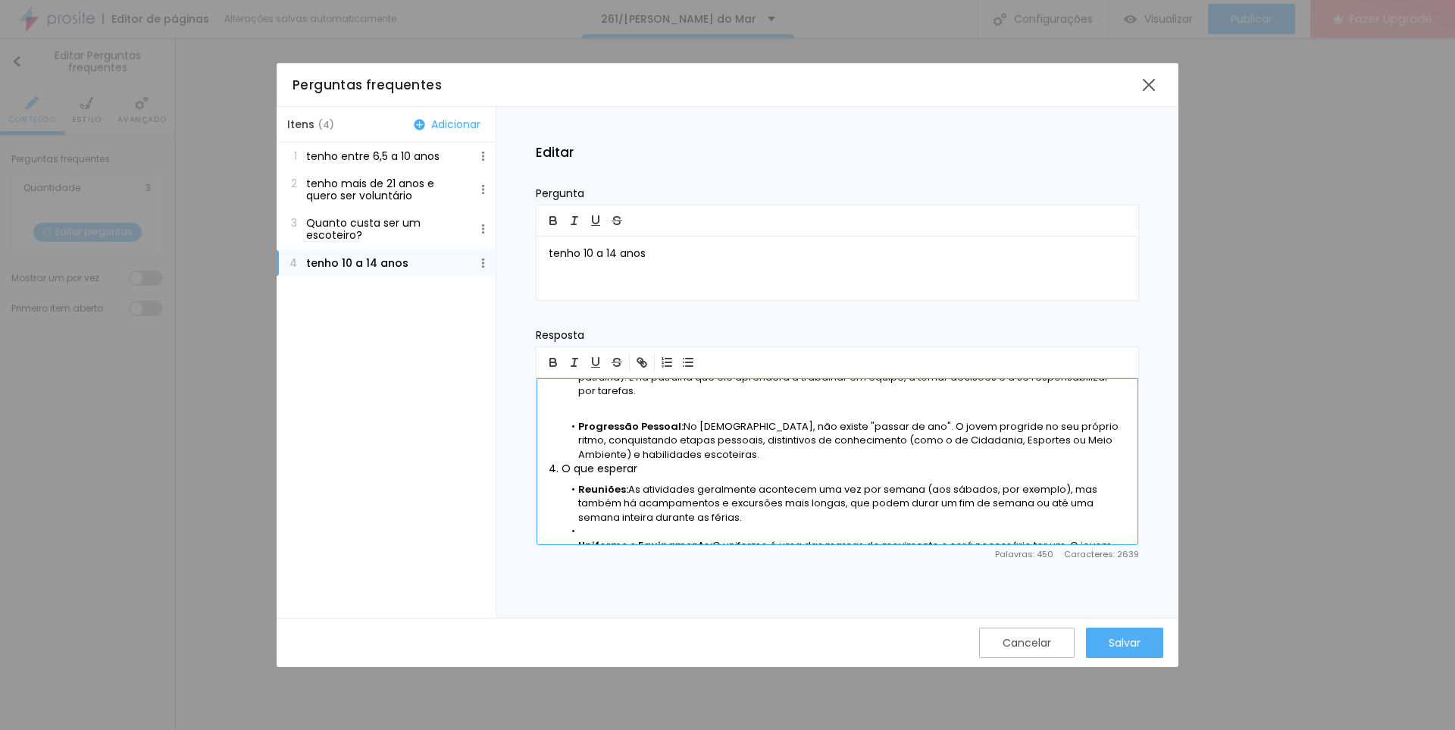
scroll to position [482, 0]
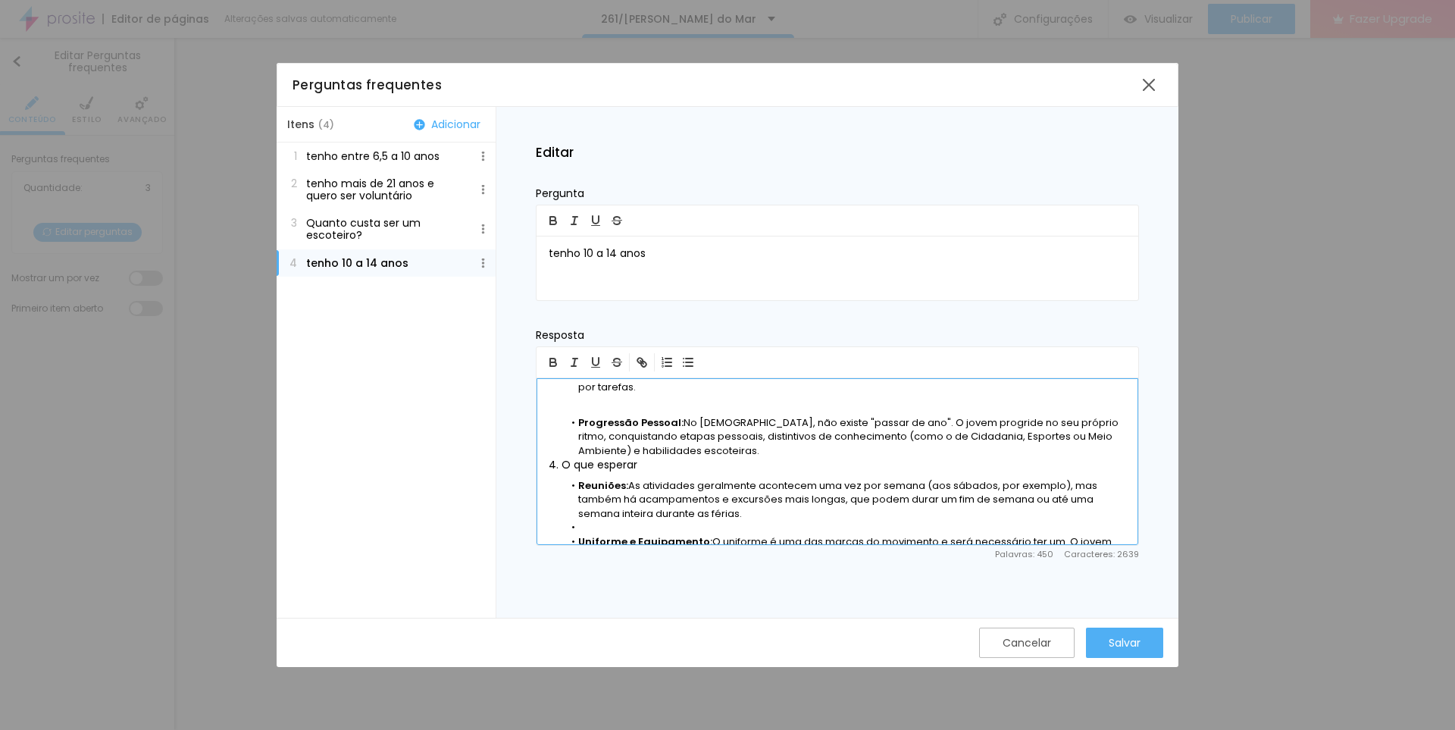
click at [892, 422] on li "Progressão Pessoal: No escotismo, não existe "passar de ano". O jovem progride …" at bounding box center [845, 437] width 563 height 42
click at [996, 420] on li "Progressão Pessoal: No escotismo, não existe "passar de ano". Os escoteiros pro…" at bounding box center [845, 437] width 563 height 42
click at [759, 446] on li "Progressão Pessoal: No escotismo, não existe "passar de ano". Os escoteiros pro…" at bounding box center [845, 437] width 563 height 42
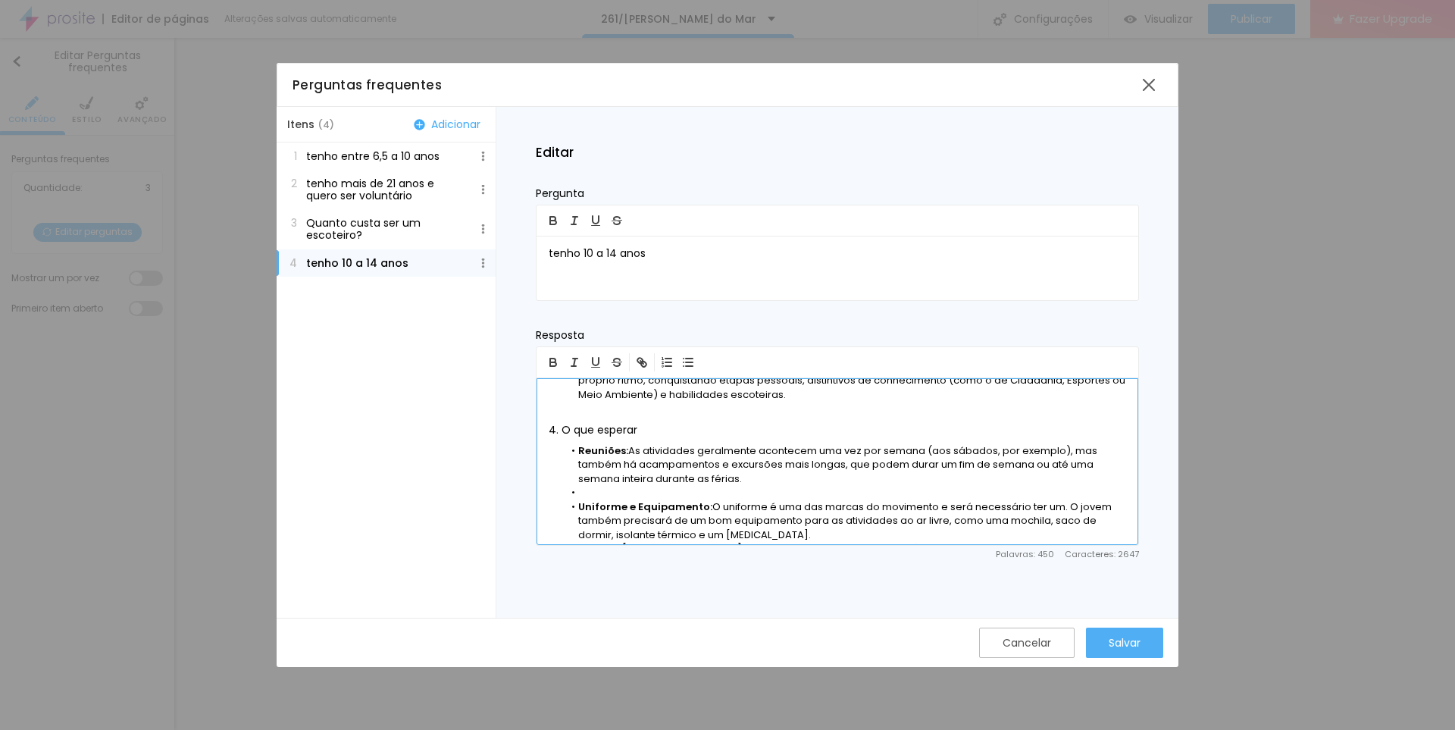
scroll to position [542, 0]
drag, startPoint x: 993, startPoint y: 445, endPoint x: 1062, endPoint y: 453, distance: 68.7
click at [1062, 453] on li "Reuniões: As atividades geralmente acontecem uma vez por semana (aos sábados, p…" at bounding box center [845, 461] width 563 height 42
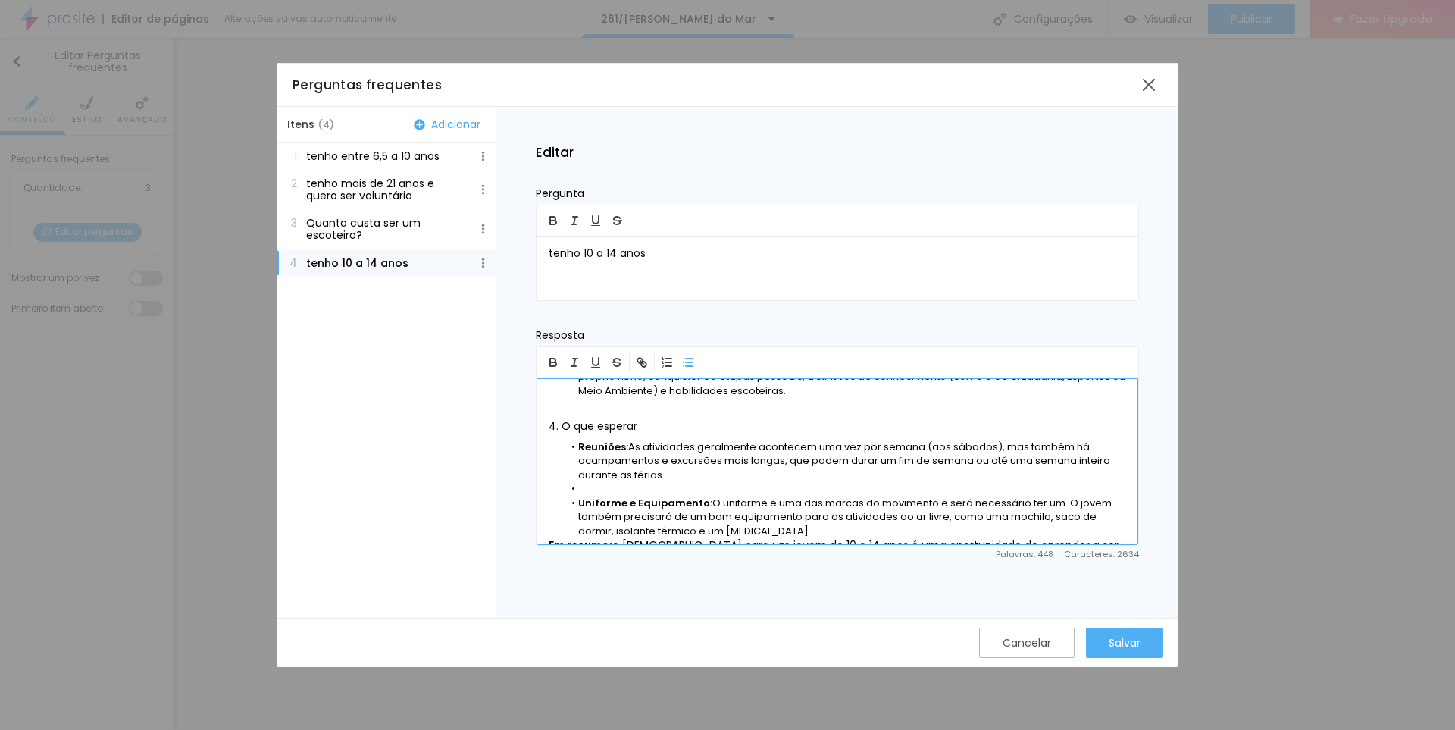
click at [605, 483] on li at bounding box center [845, 489] width 563 height 14
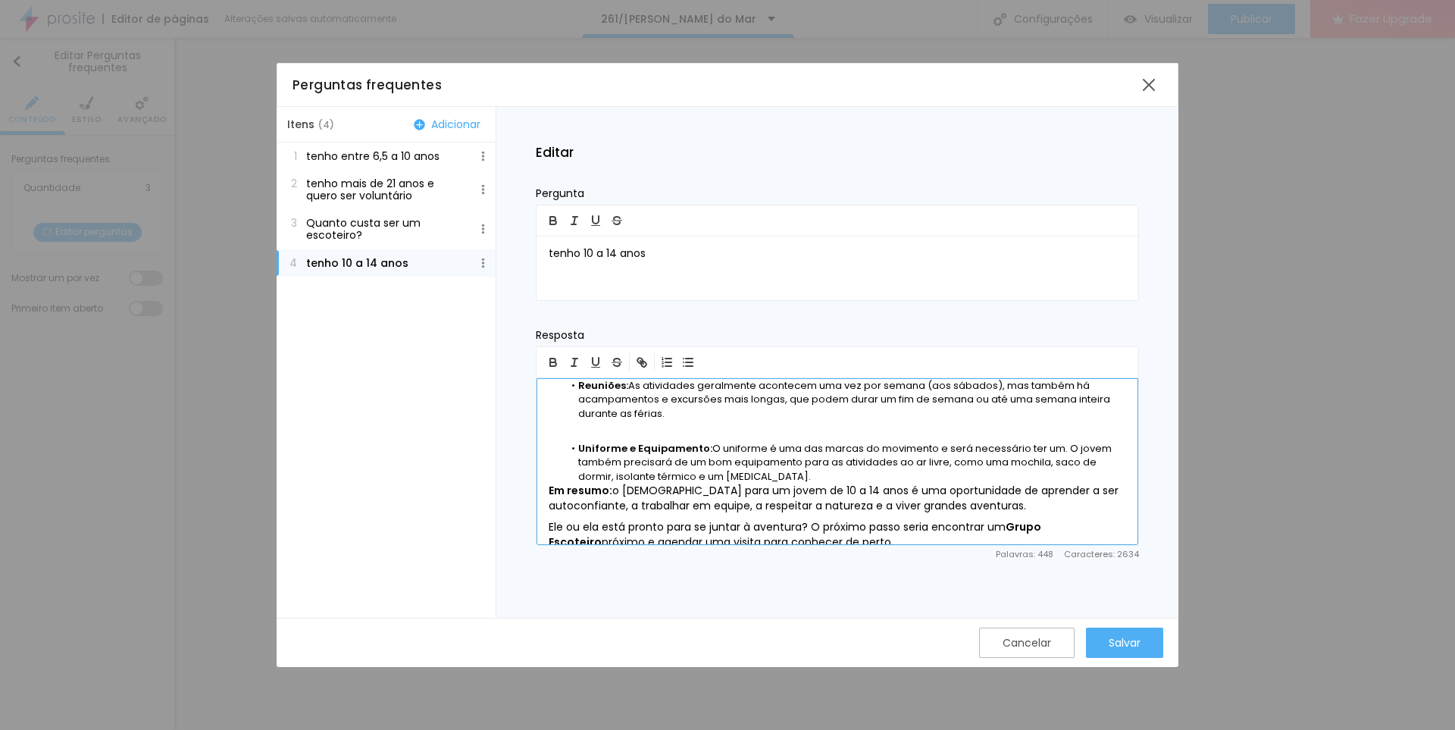
scroll to position [607, 0]
click at [1086, 438] on li "Uniforme e Equipamento: O uniforme é uma das marcas do movimento e será necessá…" at bounding box center [845, 459] width 563 height 42
click at [810, 474] on li "Uniforme e Equipamento: O uniforme é uma das marcas do movimento e será necessá…" at bounding box center [845, 459] width 563 height 42
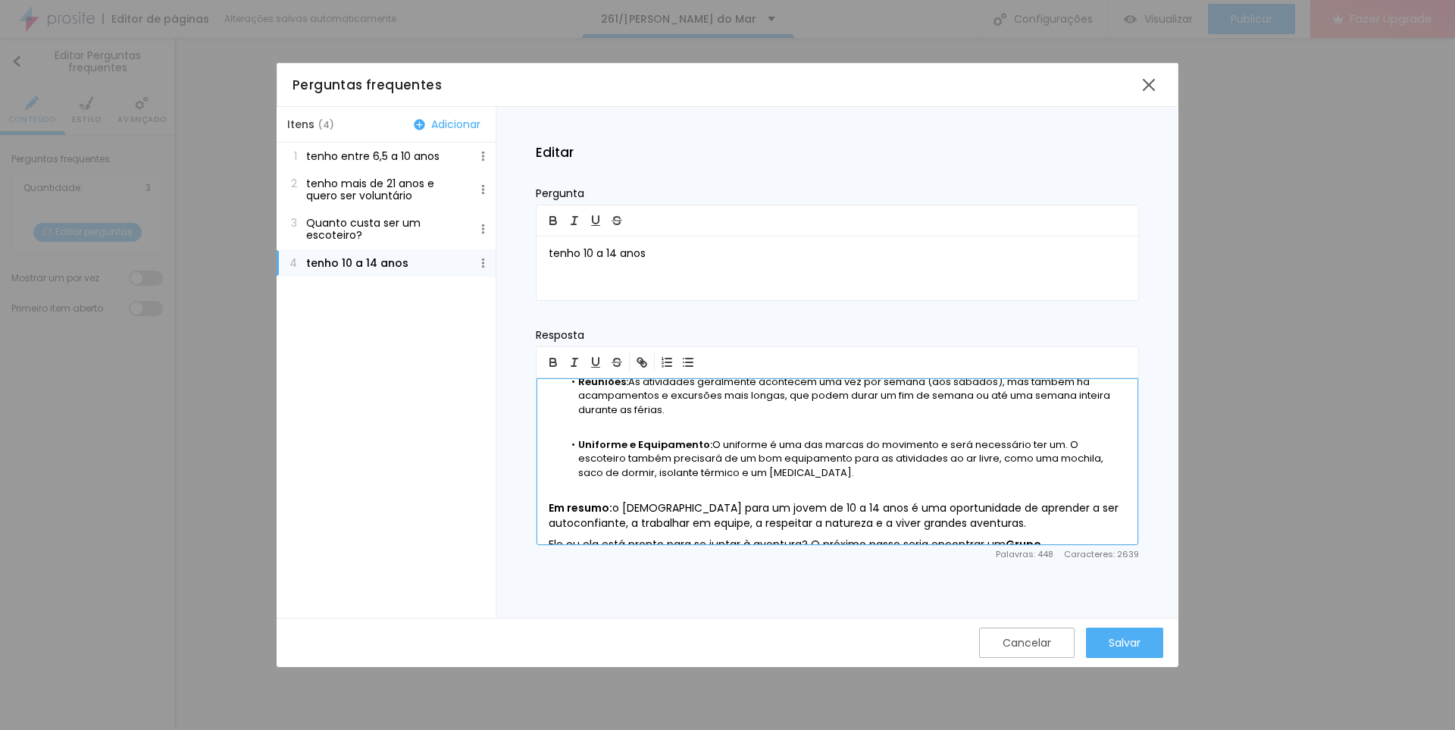
scroll to position [646, 0]
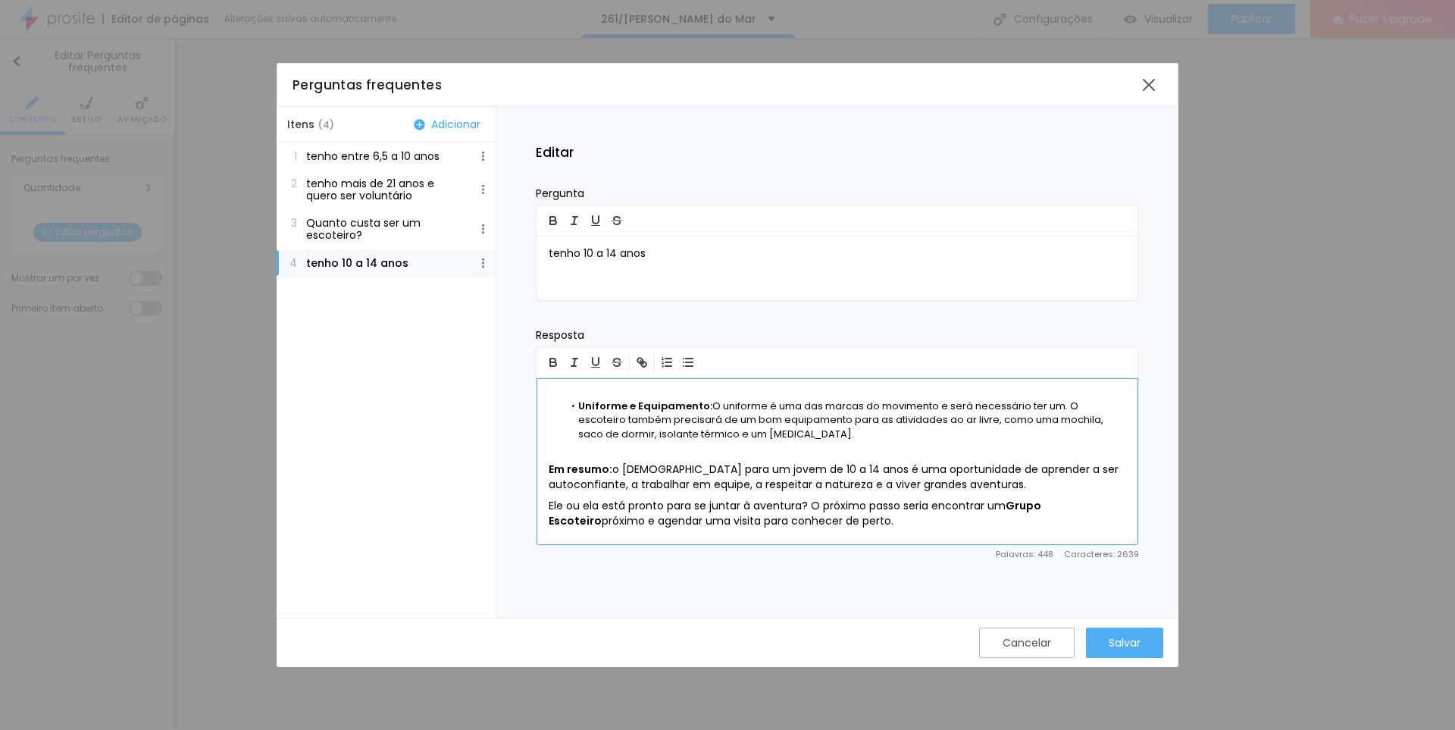
drag, startPoint x: 1031, startPoint y: 489, endPoint x: 1096, endPoint y: 533, distance: 78.0
click at [1096, 533] on div "Os jovem de 10 a 14 anos, ao entrar no movimento escoteiro, são chamados de Esc…" at bounding box center [838, 461] width 602 height 167
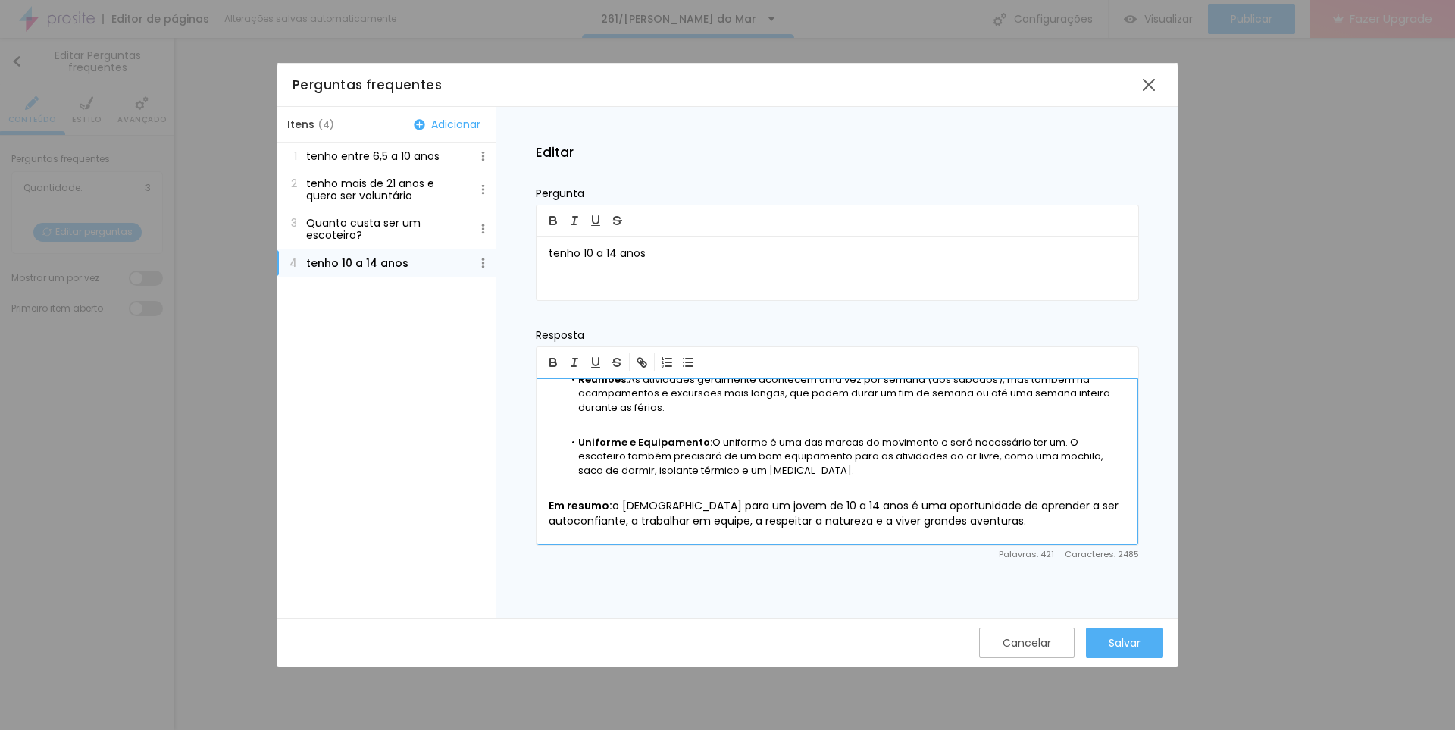
scroll to position [609, 0]
drag, startPoint x: 617, startPoint y: 502, endPoint x: 521, endPoint y: 502, distance: 95.5
click at [521, 502] on div "Editar Pergunta tenho 10 a 14 anos Resposta Os jovem de 10 a 14 anos, ao entrar…" at bounding box center [837, 362] width 682 height 511
click at [946, 521] on p "O [DEMOGRAPHIC_DATA] para um jovem de 10 a 14 anos é uma oportunidade de aprend…" at bounding box center [837, 514] width 577 height 30
click at [942, 518] on p "O [DEMOGRAPHIC_DATA] para um jovem de 10 a 14 anos é uma oportunidade de aprend…" at bounding box center [837, 514] width 577 height 30
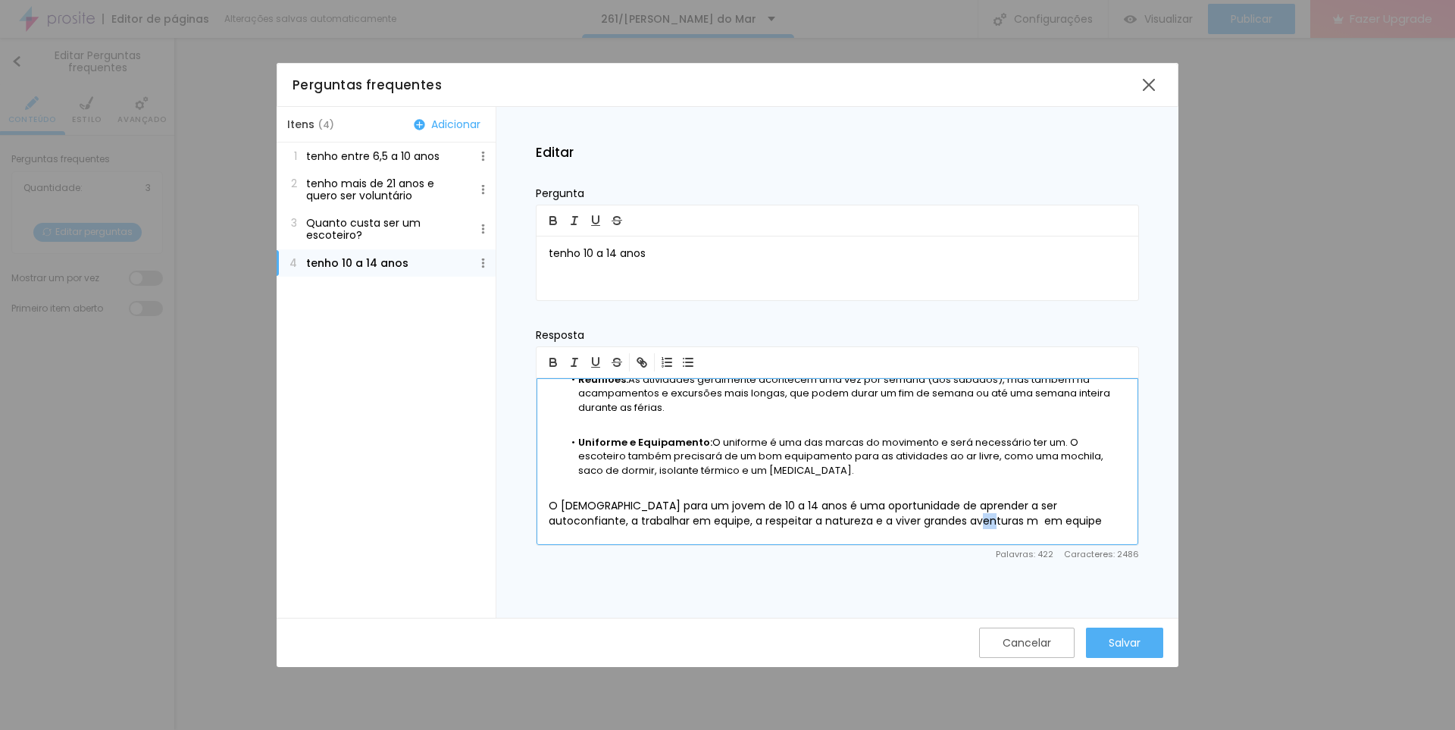
click at [942, 518] on p "O [DEMOGRAPHIC_DATA] para um jovem de 10 a 14 anos é uma oportunidade de aprend…" at bounding box center [837, 514] width 577 height 30
click at [1012, 522] on p "O [DEMOGRAPHIC_DATA] para um jovem de 10 a 14 anos é uma oportunidade de aprend…" at bounding box center [837, 514] width 577 height 30
click at [1110, 648] on div "Salvar" at bounding box center [1125, 643] width 32 height 12
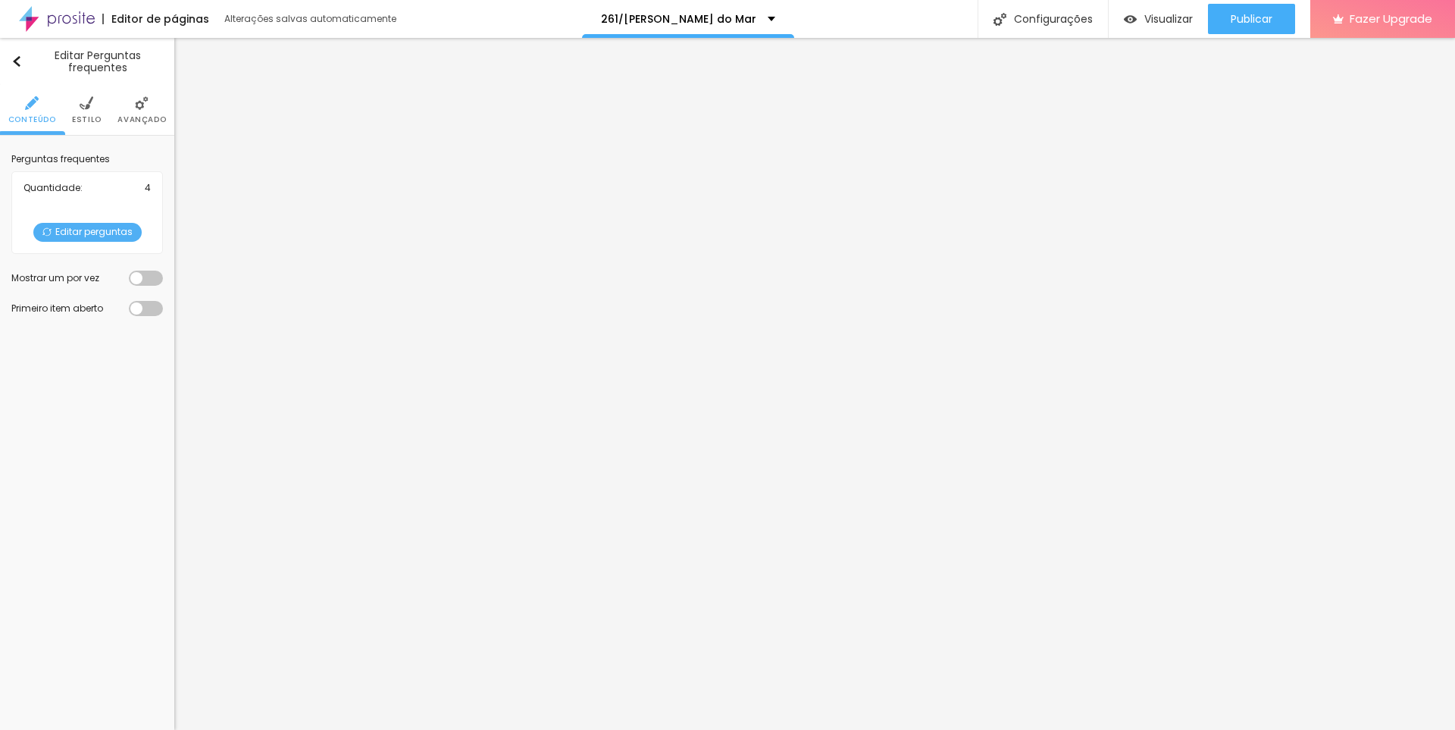
click at [86, 225] on span "Editar perguntas" at bounding box center [87, 232] width 108 height 19
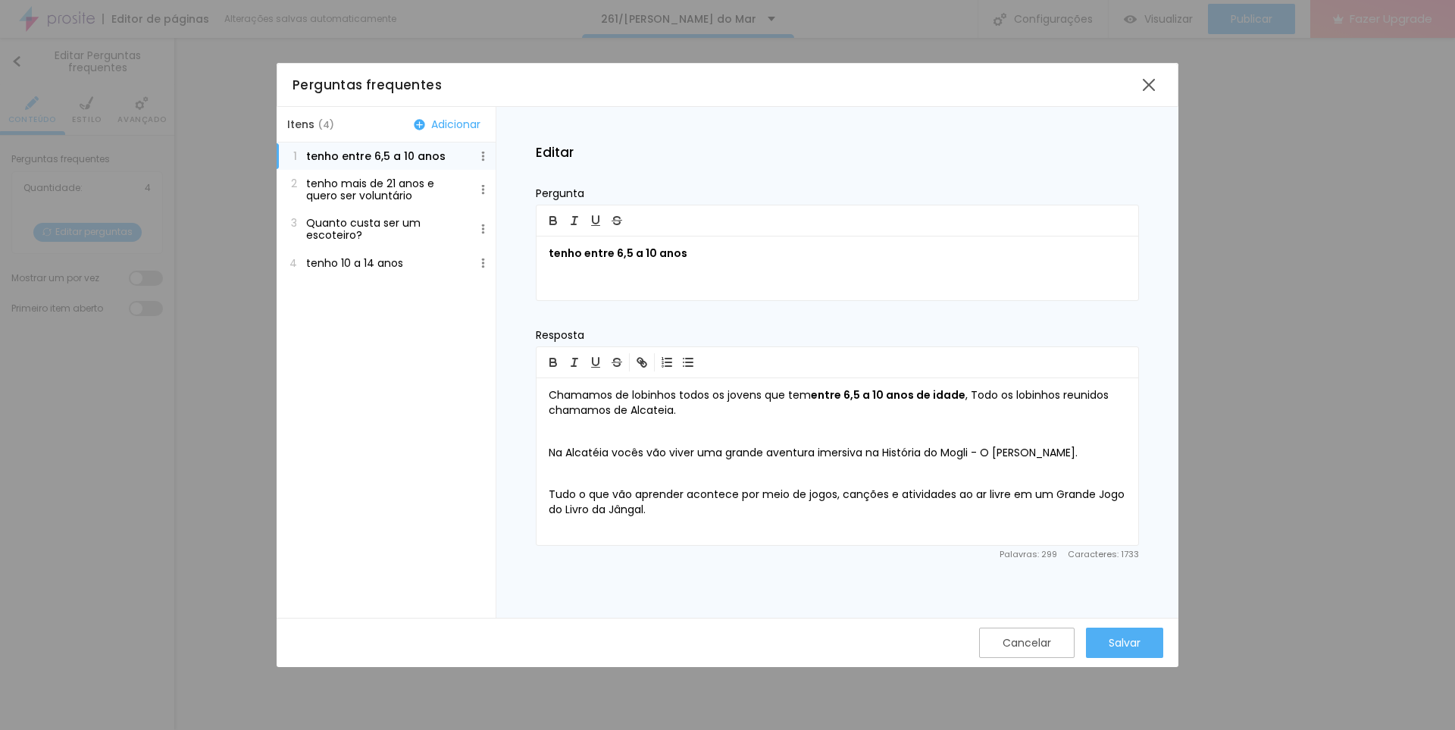
drag, startPoint x: 456, startPoint y: 262, endPoint x: 470, endPoint y: 244, distance: 22.7
click at [454, 225] on div "1 tenho entre 6,5 a 10 anos 2 tenho mais de 21 anos e quero ser voluntário 3 Qu…" at bounding box center [386, 209] width 219 height 134
click at [466, 185] on div "1 tenho entre 6,5 a 10 anos 2 tenho mais de 21 anos e quero ser voluntário 3 Qu…" at bounding box center [386, 209] width 219 height 134
click at [1119, 635] on div "Salvar" at bounding box center [1125, 642] width 32 height 30
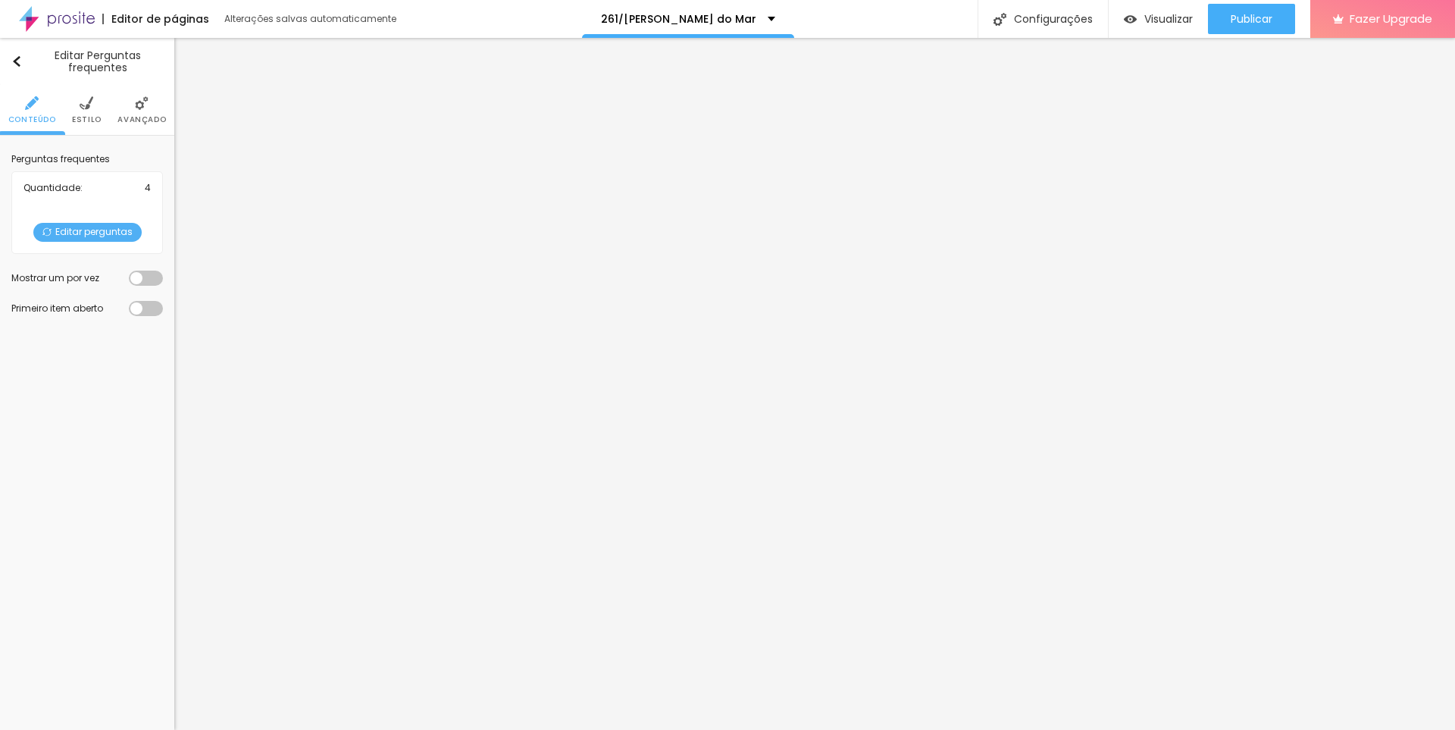
click at [69, 233] on span "Editar perguntas" at bounding box center [87, 232] width 108 height 19
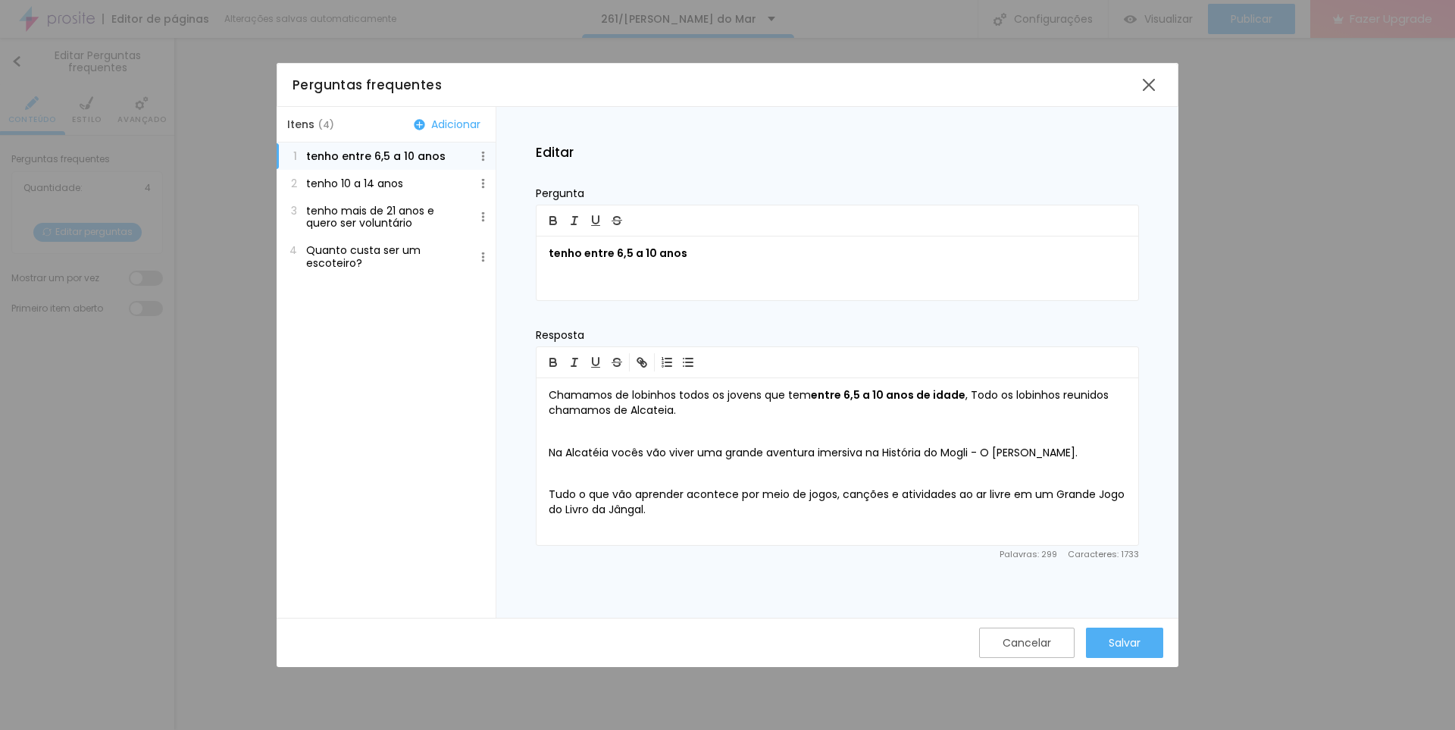
click at [386, 180] on p "tenho 10 a 14 anos" at bounding box center [354, 183] width 97 height 12
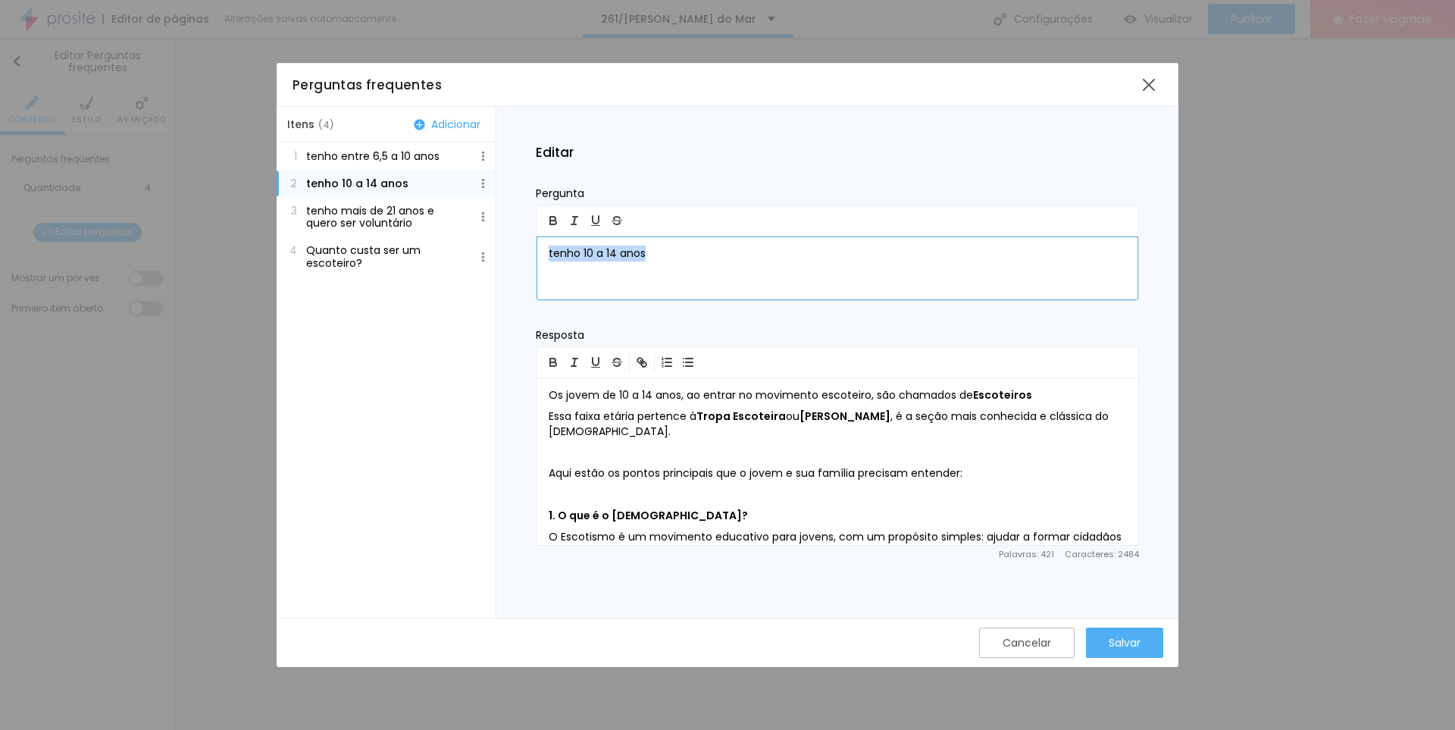
drag, startPoint x: 668, startPoint y: 252, endPoint x: 415, endPoint y: 247, distance: 252.4
click at [415, 247] on div "Itens ( 4 ) Adicionar 1 tenho entre 6,5 a 10 anos 2 tenho 10 a 14 anos 3 tenho …" at bounding box center [728, 362] width 902 height 511
click at [552, 218] on icon "button" at bounding box center [553, 221] width 14 height 14
click at [1115, 640] on div "Salvar" at bounding box center [1125, 643] width 32 height 12
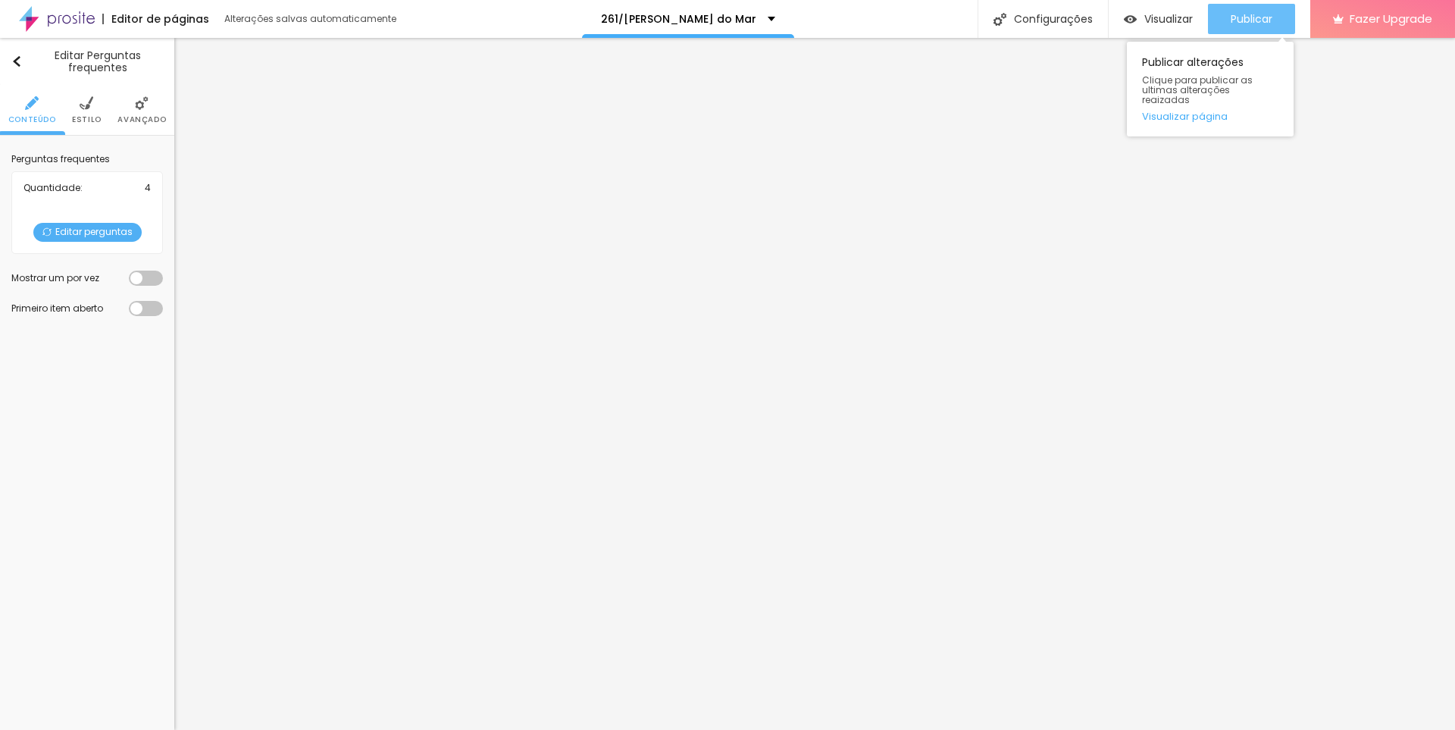
click at [1266, 21] on span "Publicar" at bounding box center [1252, 19] width 42 height 12
click at [1165, 20] on span "Visualizar" at bounding box center [1168, 19] width 48 height 12
